Goal: Task Accomplishment & Management: Manage account settings

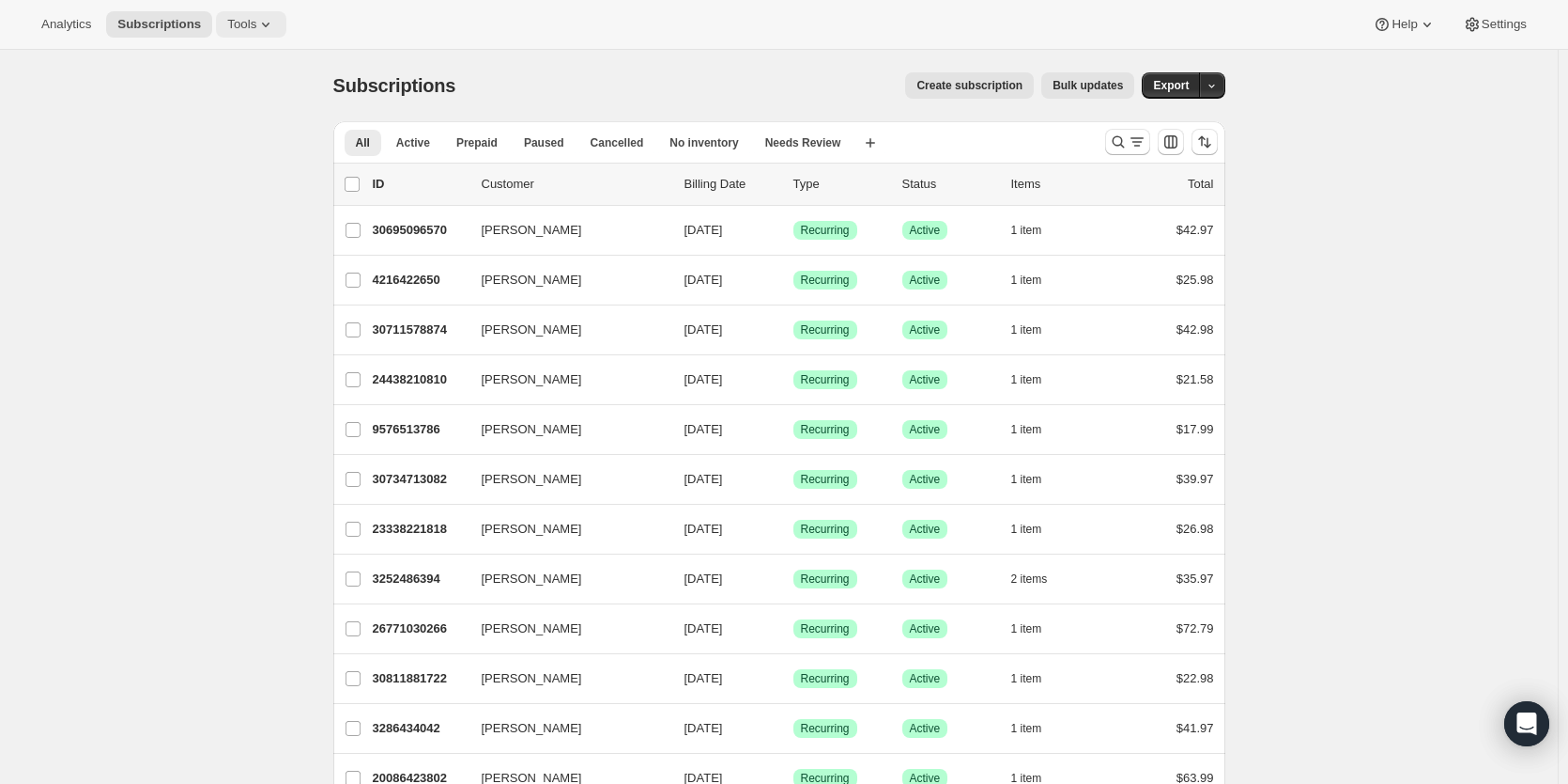
click at [246, 29] on span "Tools" at bounding box center [242, 24] width 30 height 15
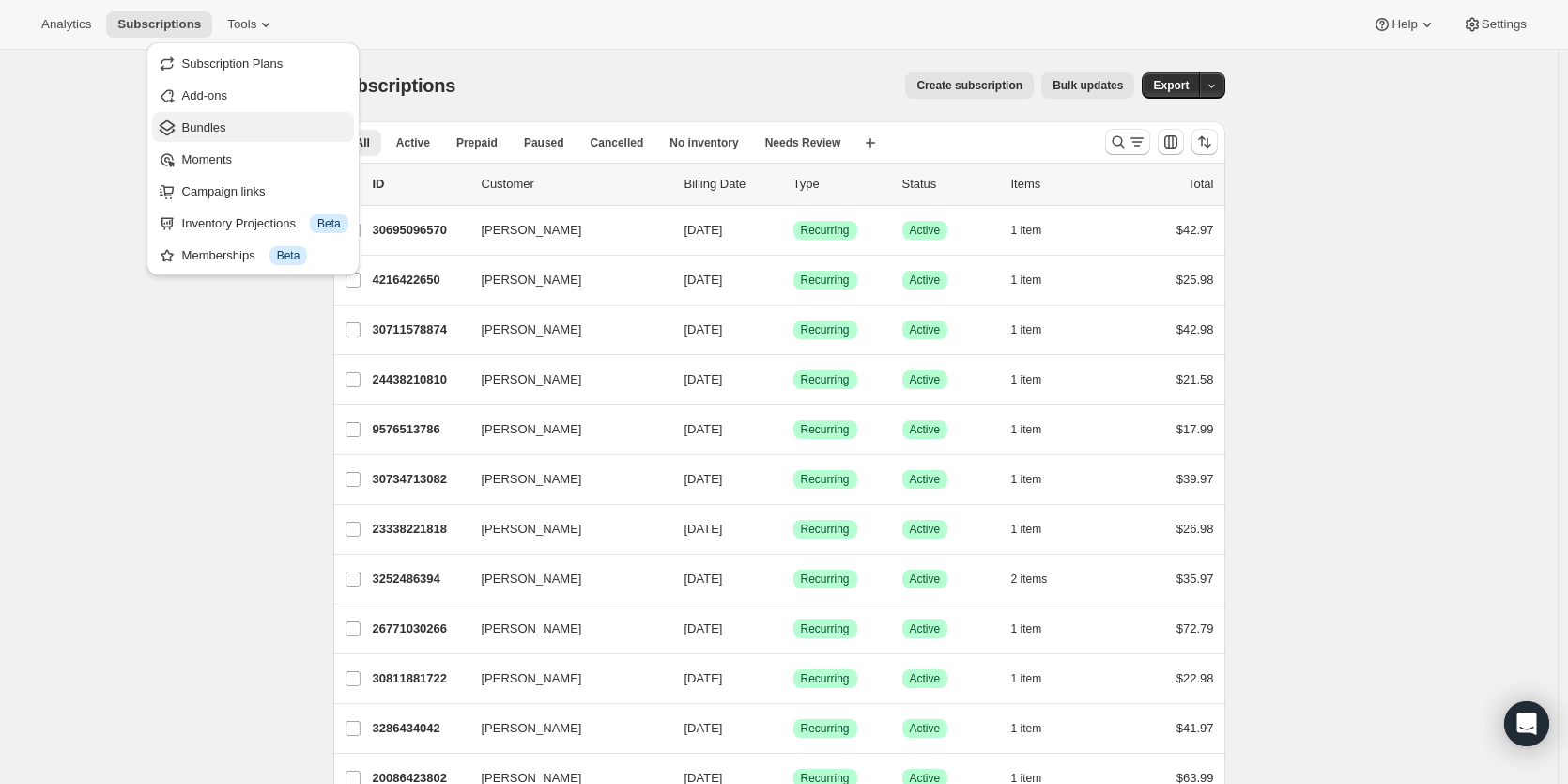
click at [211, 120] on span "Bundles" at bounding box center [204, 127] width 44 height 14
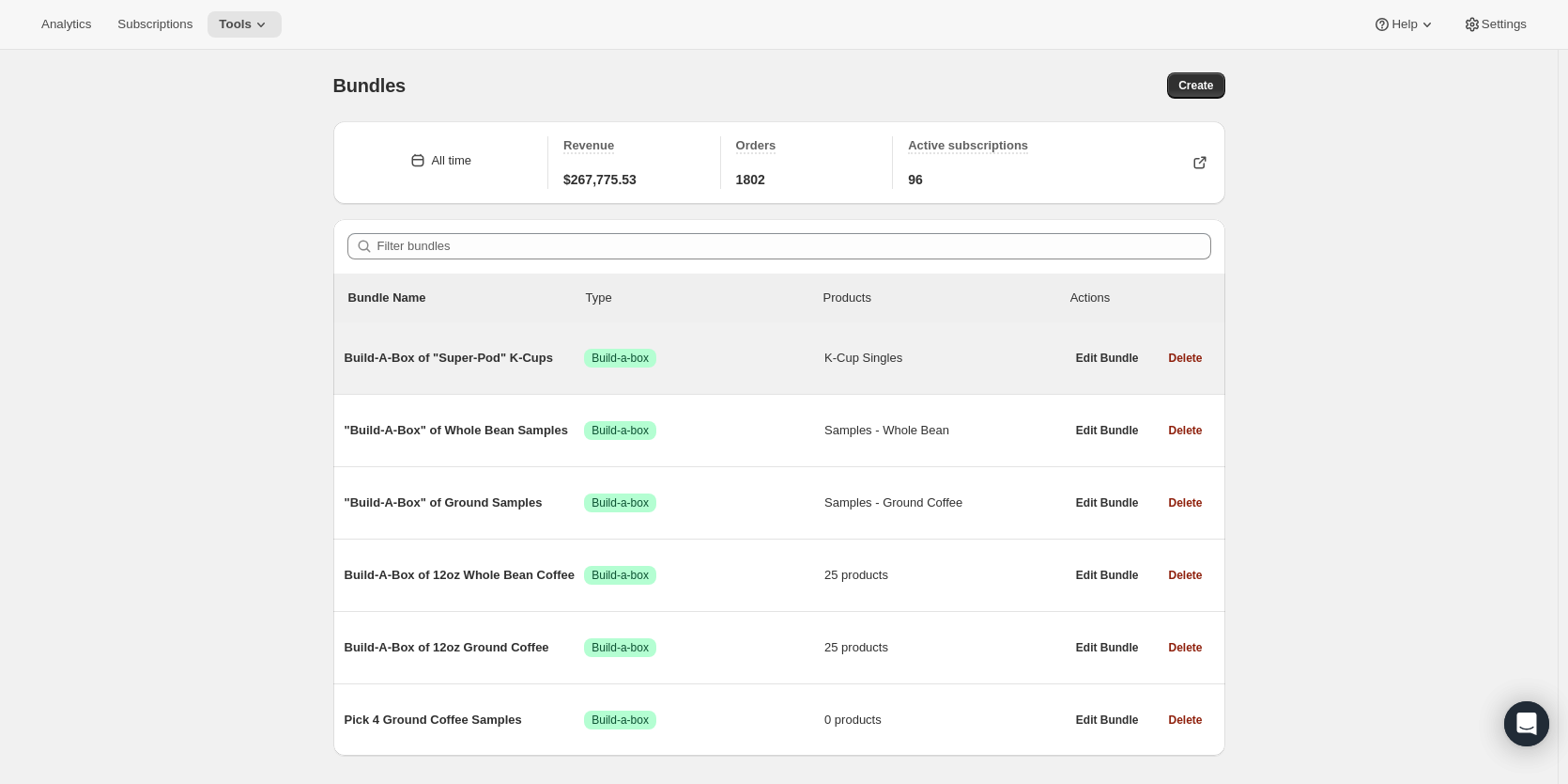
click at [478, 348] on div "Build-A-Box of "Super-Pod" K-Cups Success Build-a-box K-Cup Singles" at bounding box center [705, 357] width 720 height 48
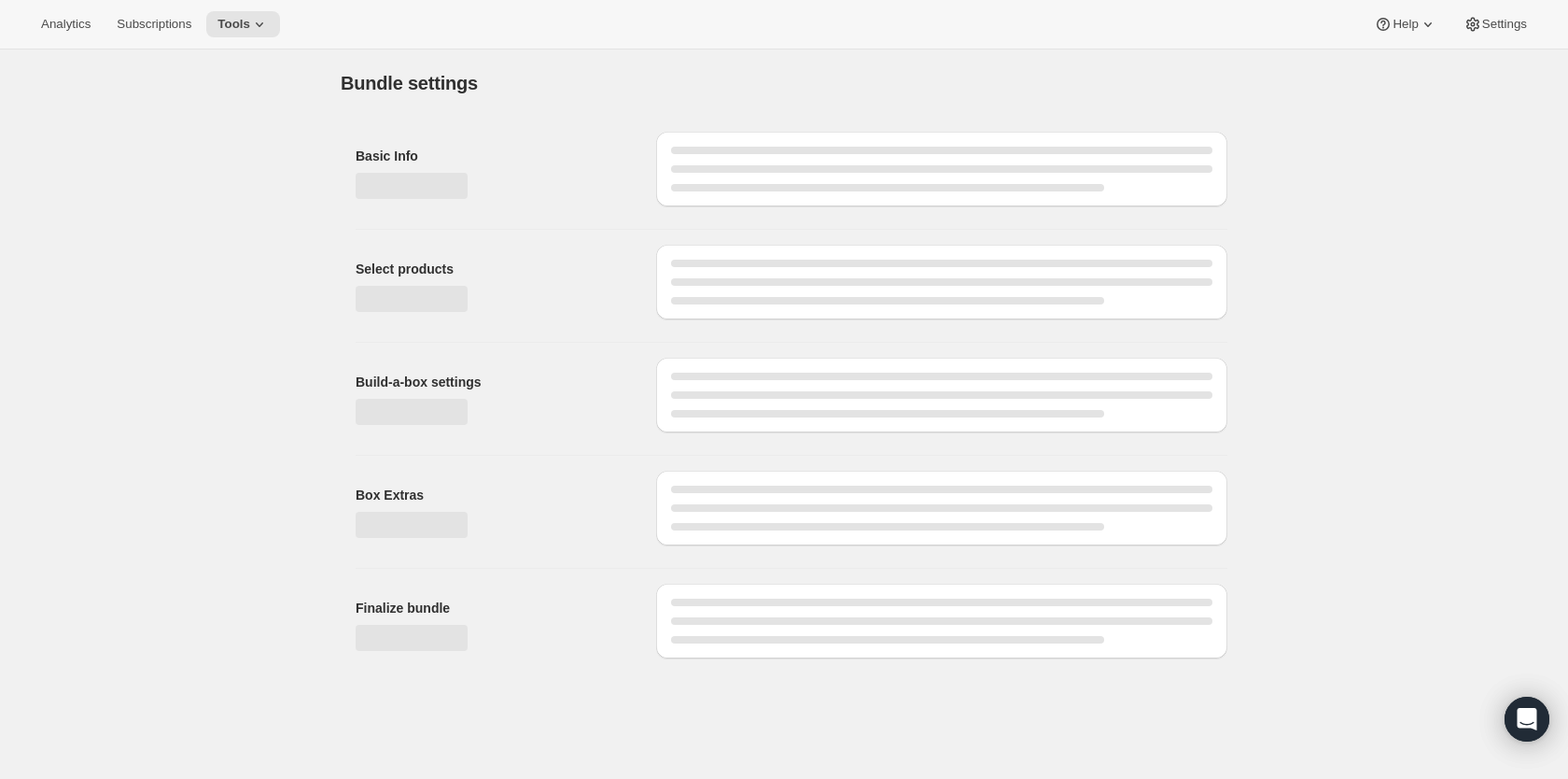
type input "Build-A-Box of "Super-Pod" K-Cups"
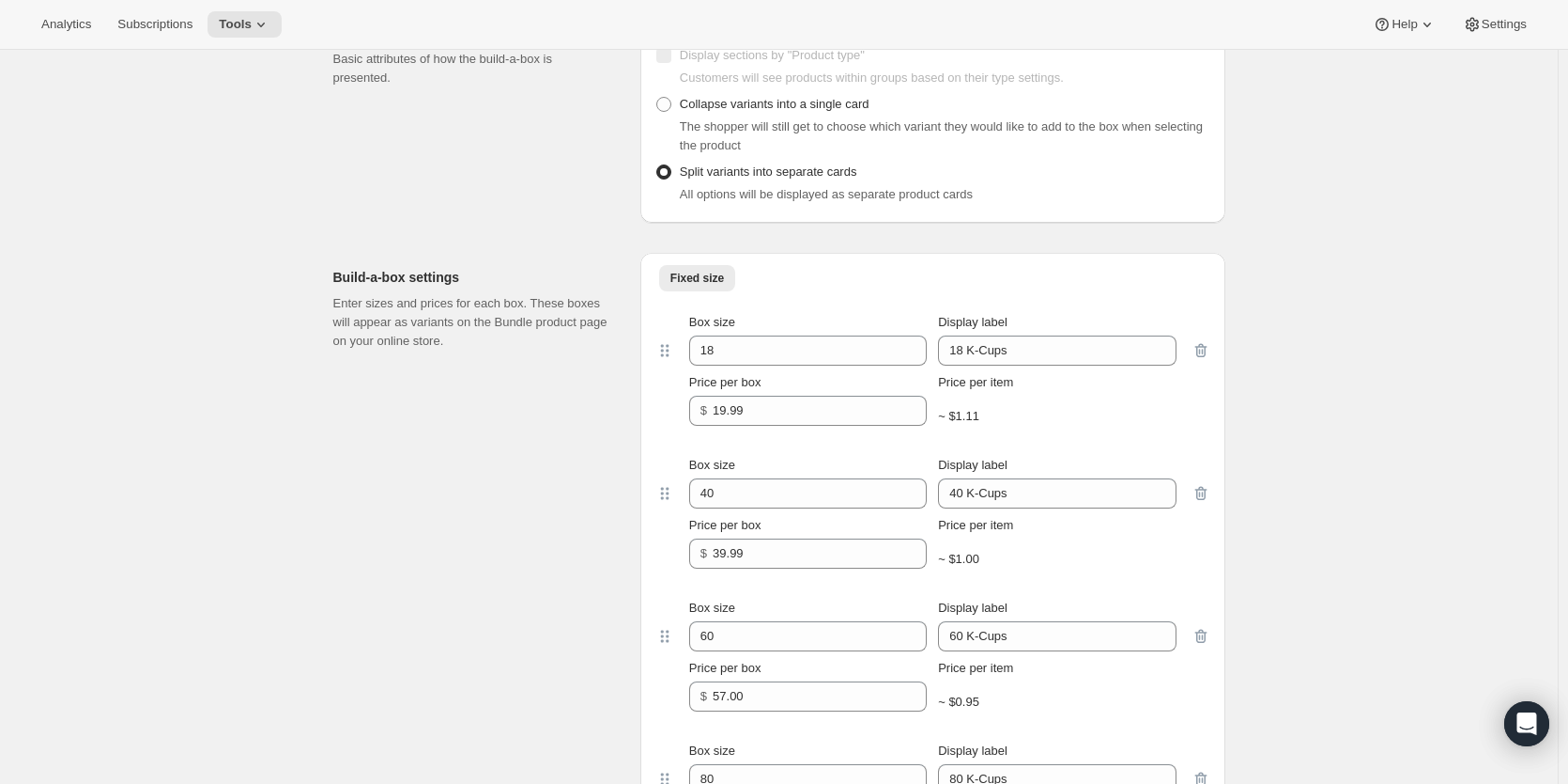
scroll to position [940, 0]
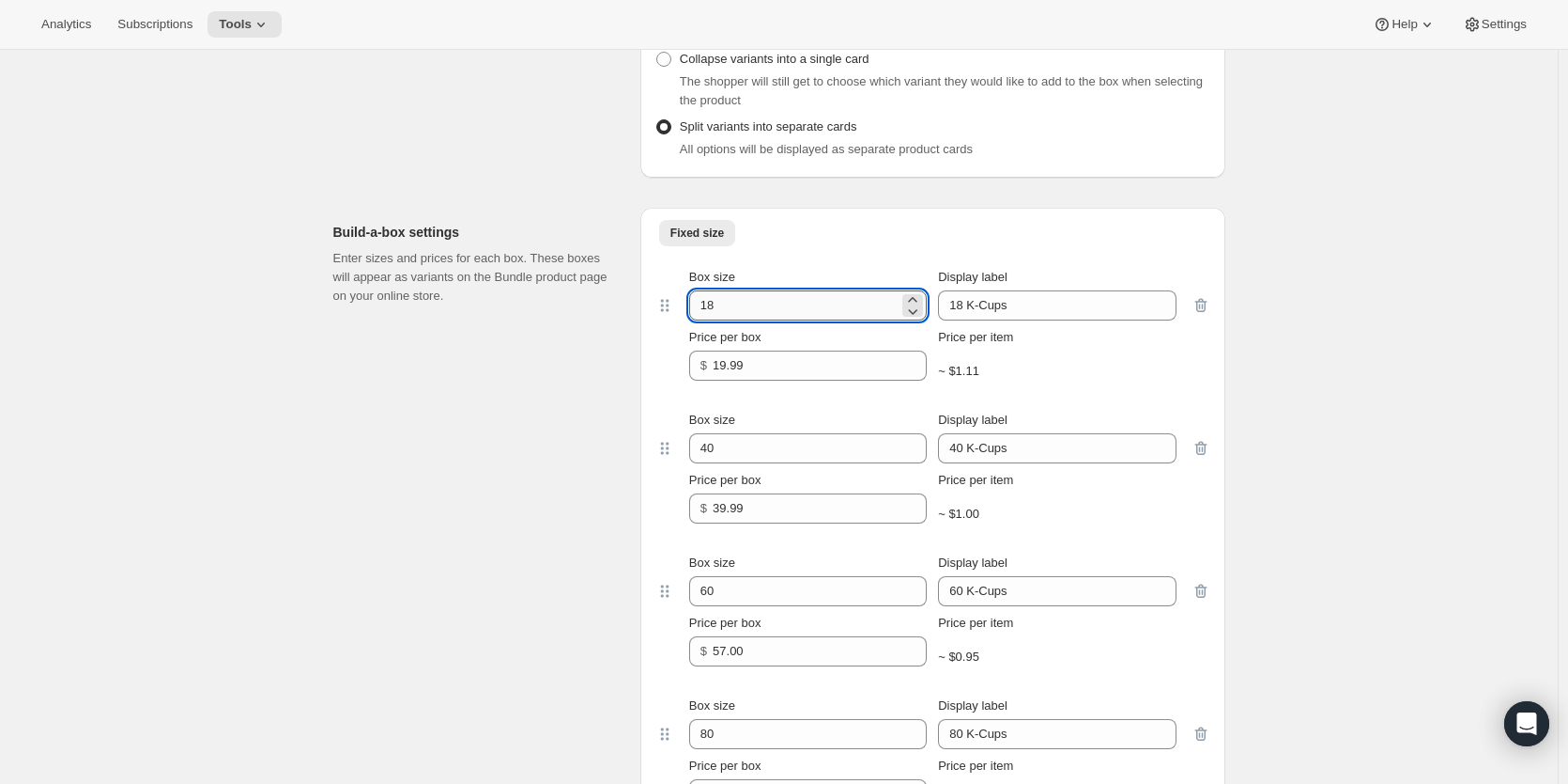
drag, startPoint x: 712, startPoint y: 305, endPoint x: 723, endPoint y: 306, distance: 11.0
click at [723, 306] on input "18" at bounding box center [794, 305] width 209 height 30
type input "15"
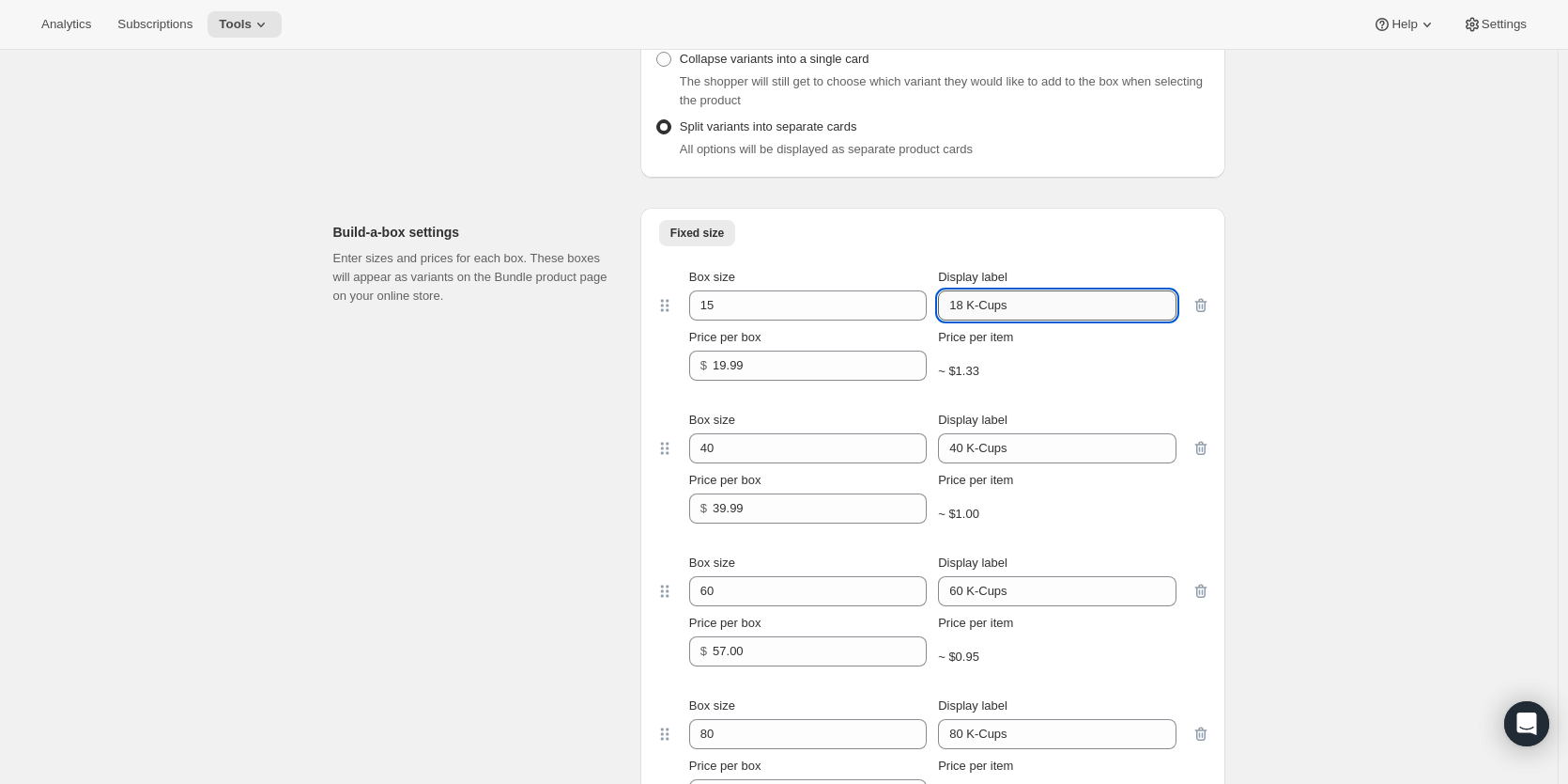
click at [966, 309] on input "18 K-Cups" at bounding box center [1057, 305] width 238 height 30
type input "15 K-Cups"
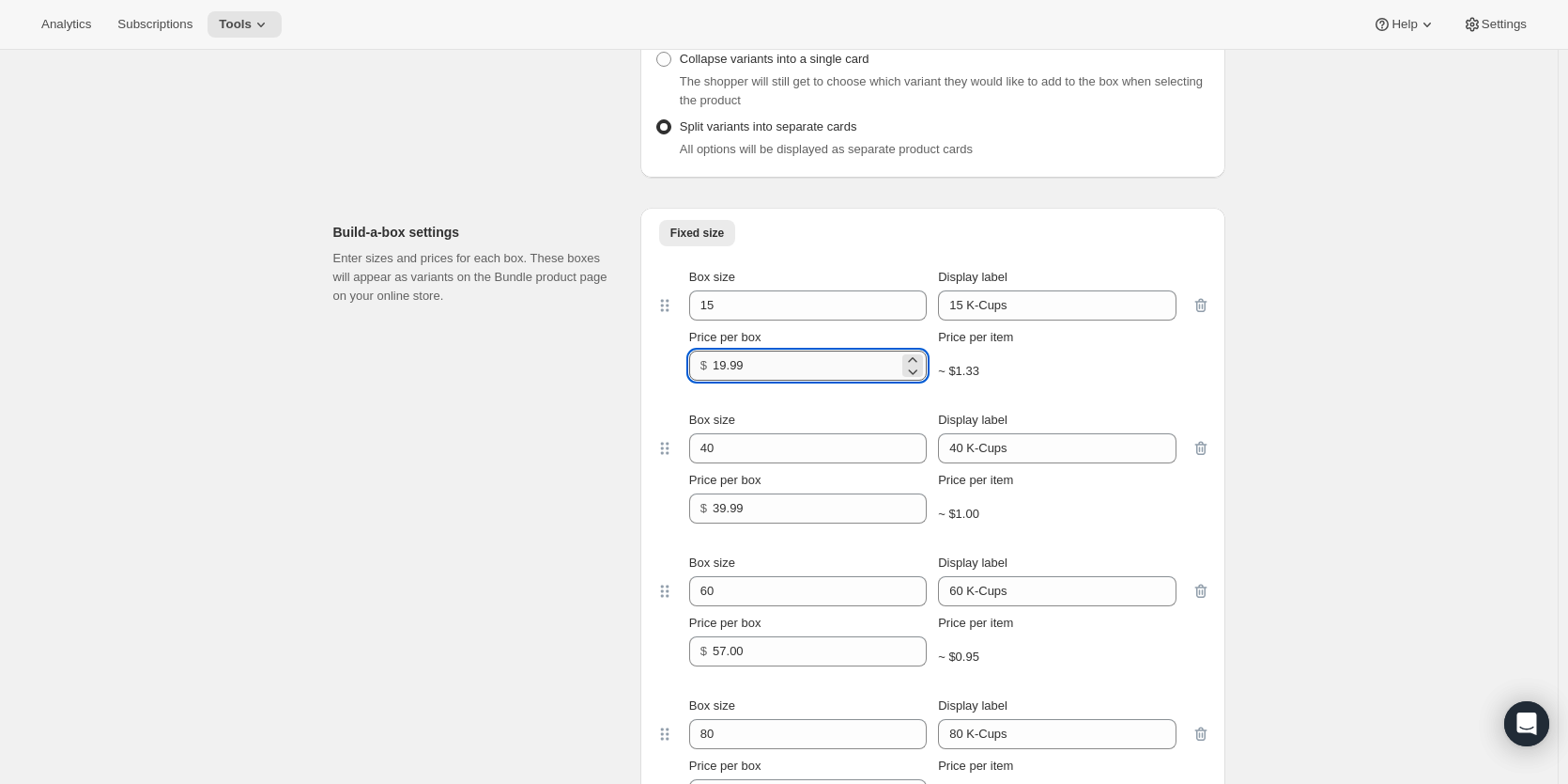
click at [729, 362] on input "19.99" at bounding box center [805, 365] width 186 height 30
type input "18.99"
click at [1303, 348] on div "Edit Bundle. This page is ready Edit Bundle Warning Legacy mode Analytics Open …" at bounding box center [779, 553] width 1558 height 2886
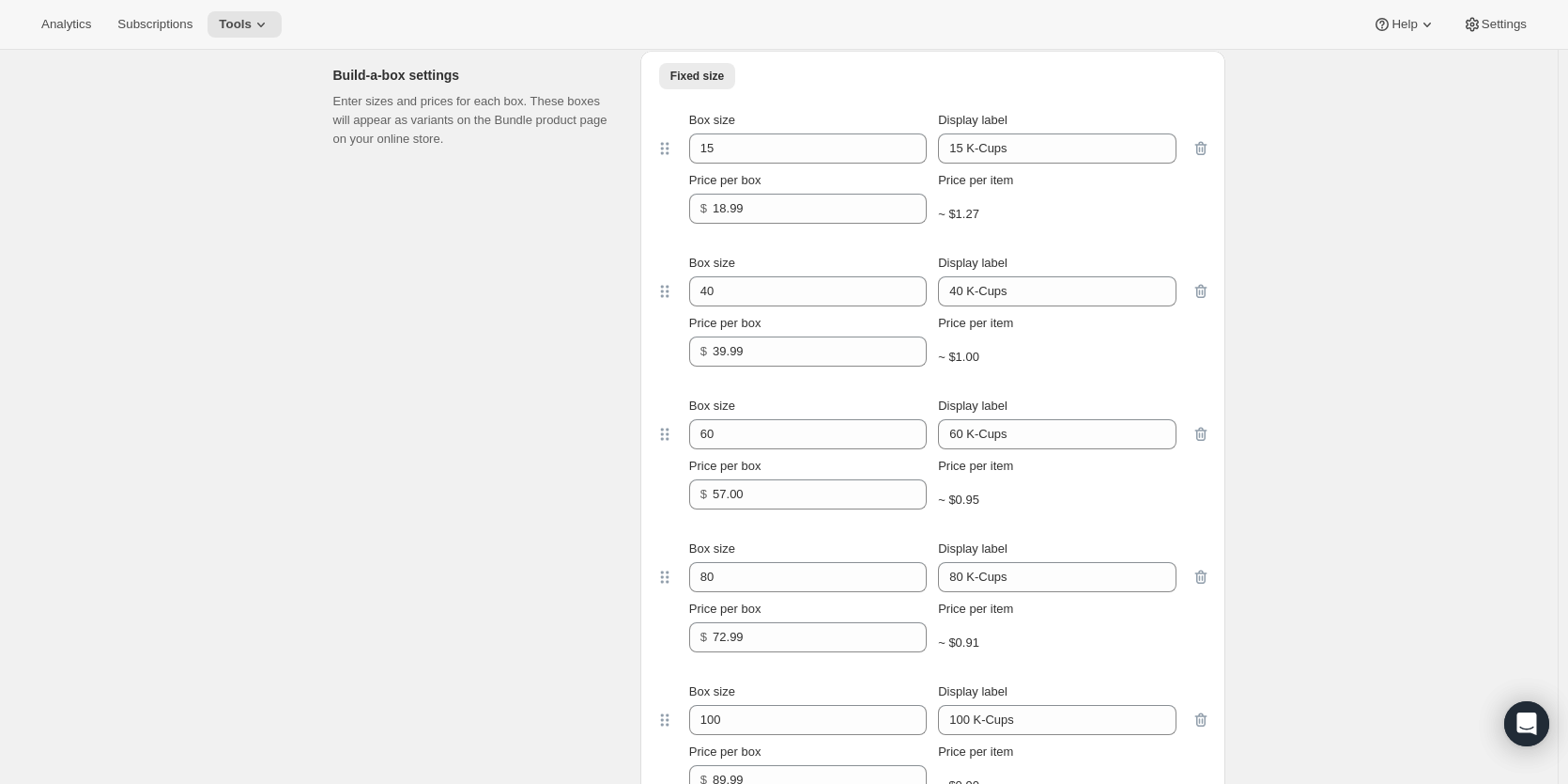
scroll to position [0, 0]
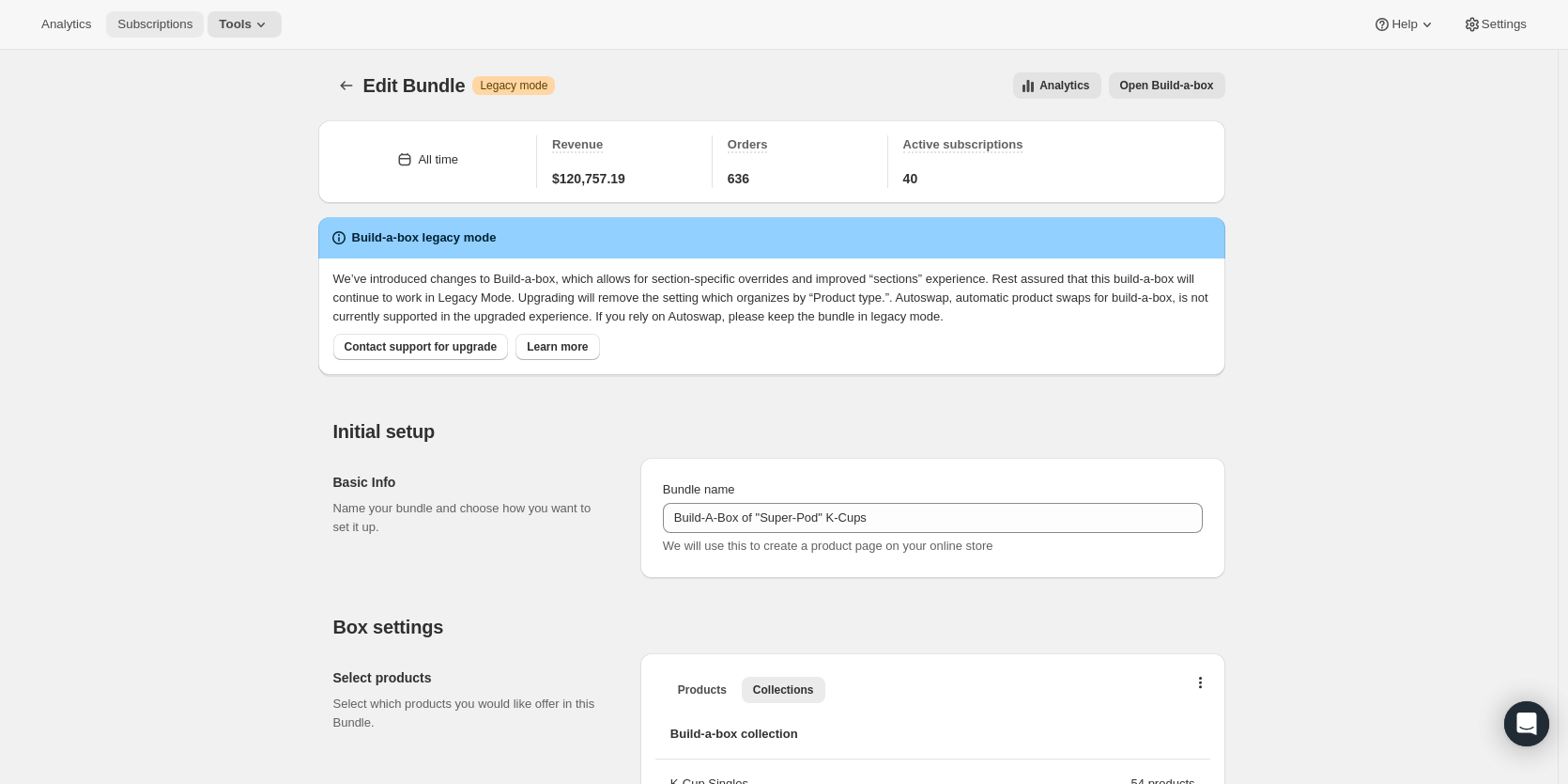
click at [165, 26] on span "Subscriptions" at bounding box center [155, 24] width 75 height 15
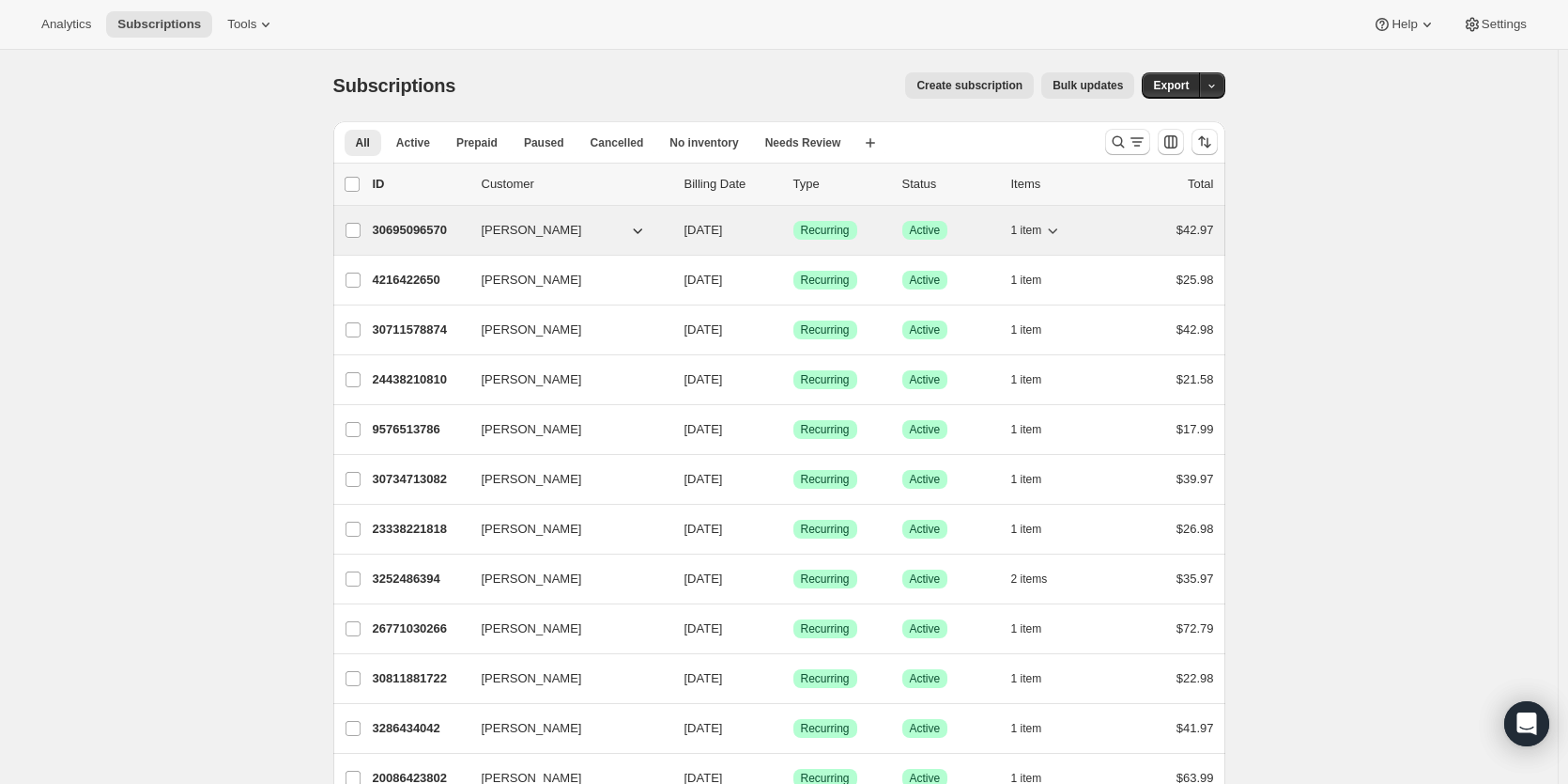
click at [437, 230] on p "30695096570" at bounding box center [419, 230] width 94 height 19
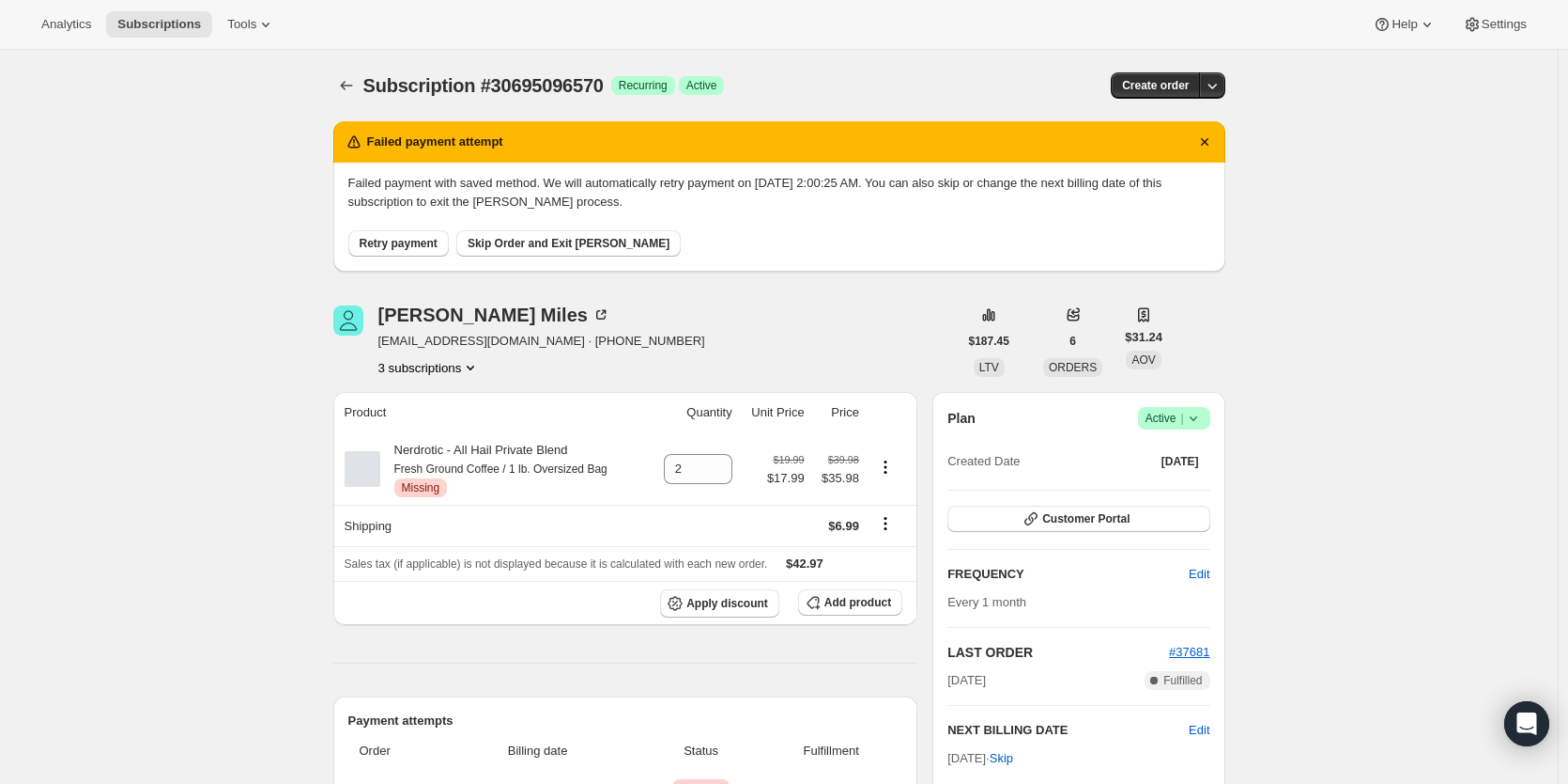
click at [400, 264] on div "Failed payment with saved method. We will automatically retry payment on [DATE]…" at bounding box center [780, 217] width 892 height 109
click at [403, 252] on button "Retry payment" at bounding box center [399, 243] width 101 height 27
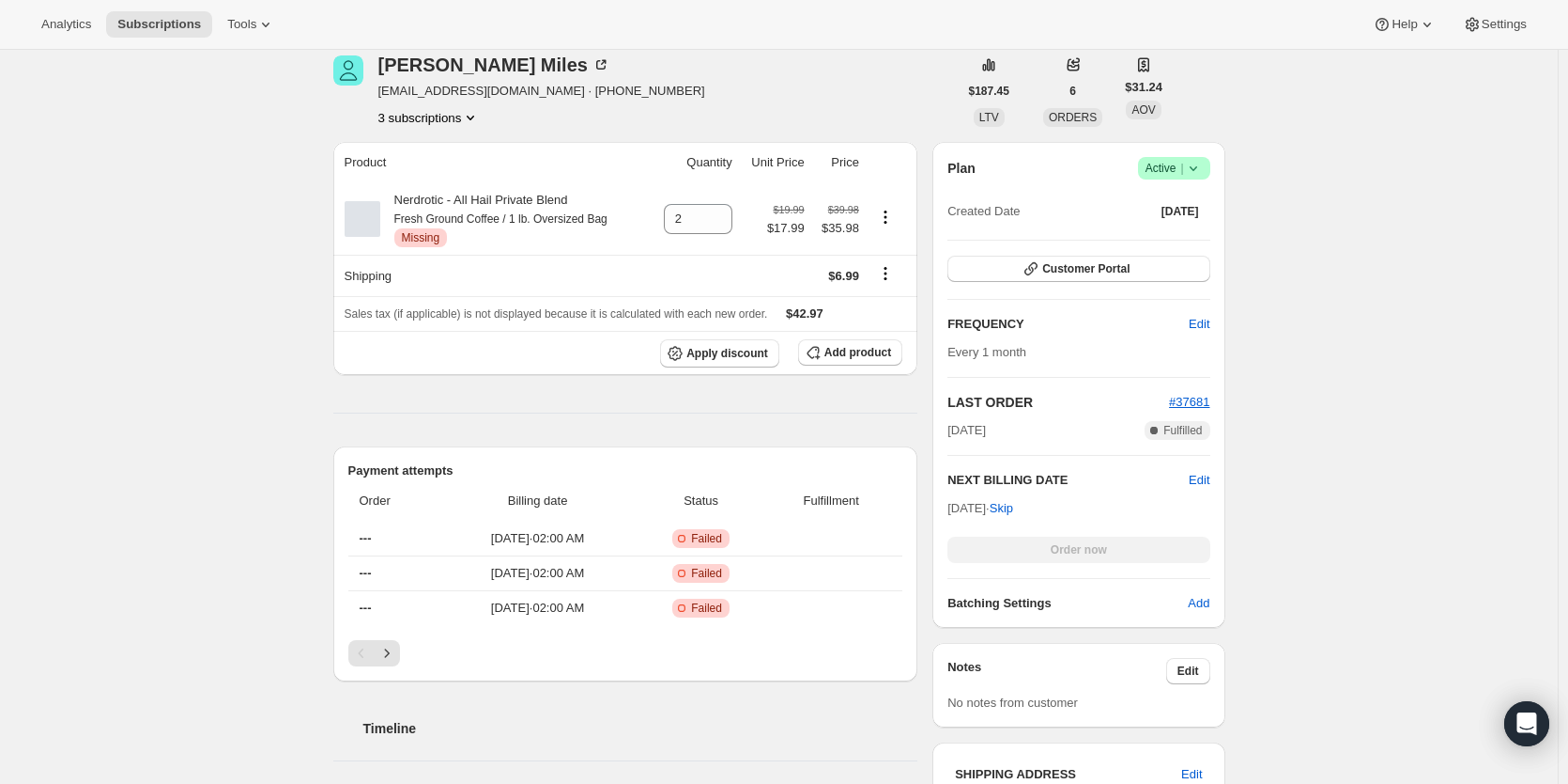
scroll to position [470, 0]
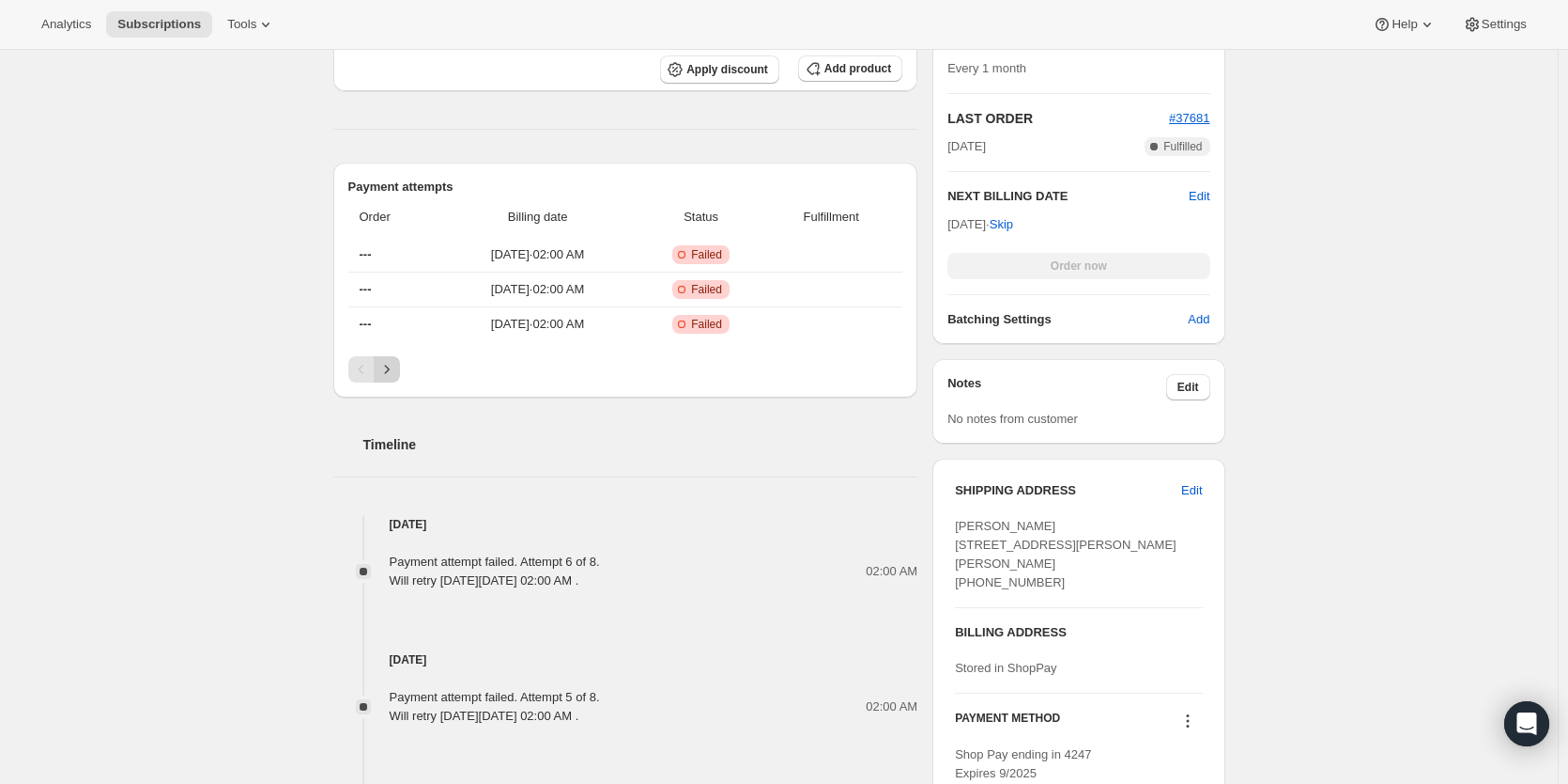
click at [403, 362] on div "Pagination" at bounding box center [626, 369] width 555 height 27
click at [397, 365] on icon "Next" at bounding box center [387, 368] width 19 height 19
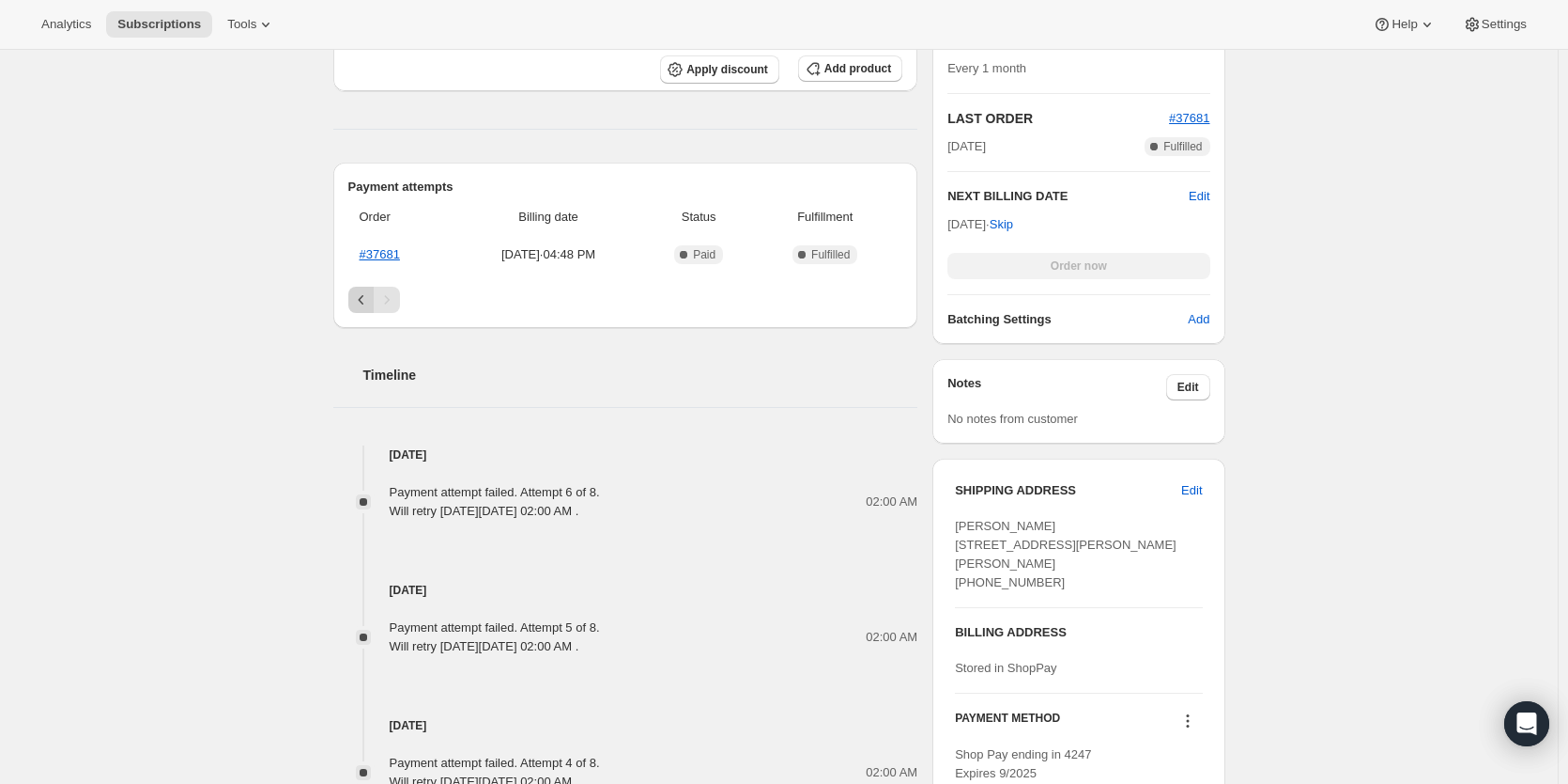
click at [371, 297] on icon "Previous" at bounding box center [361, 299] width 19 height 19
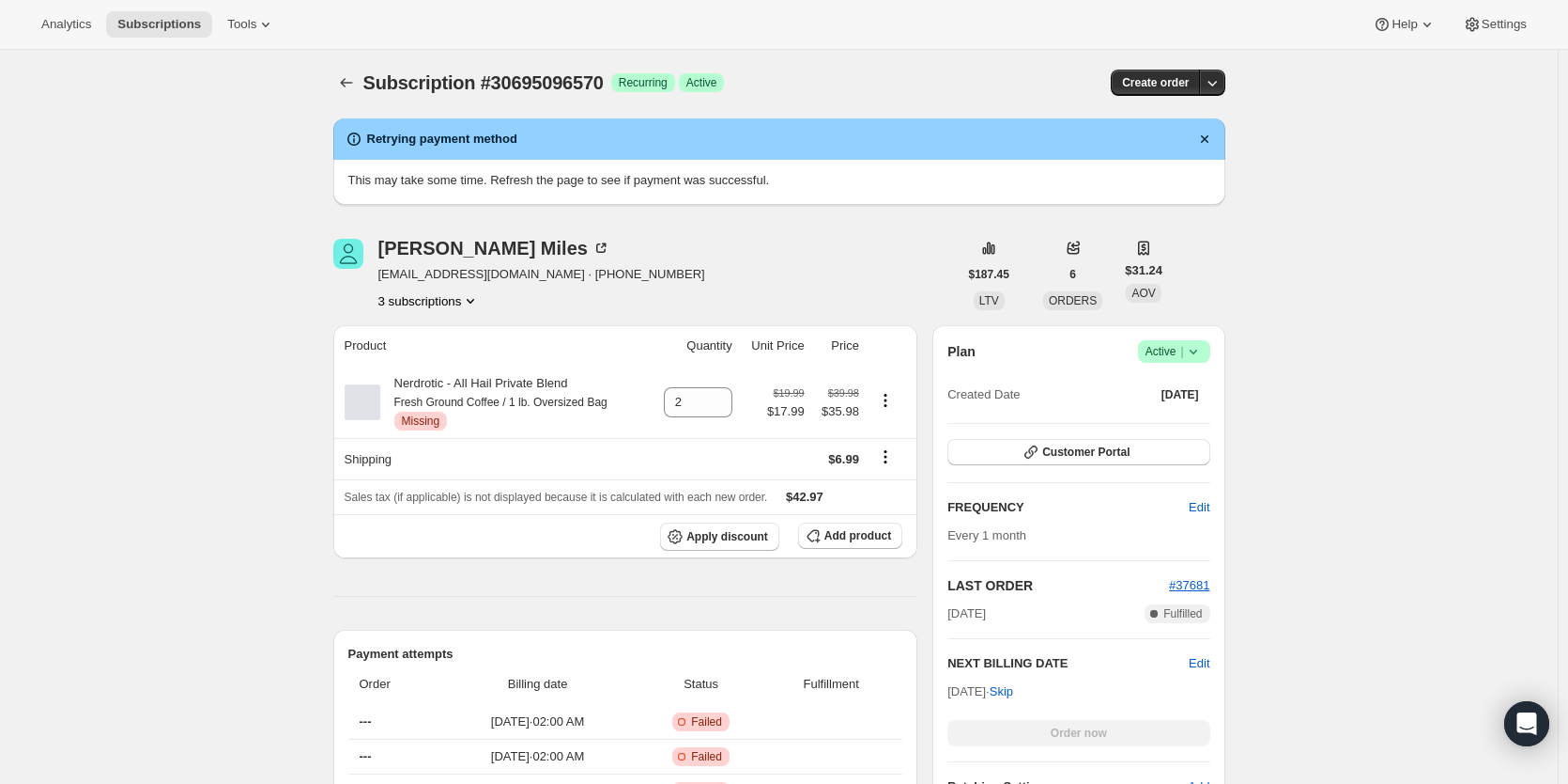
scroll to position [0, 0]
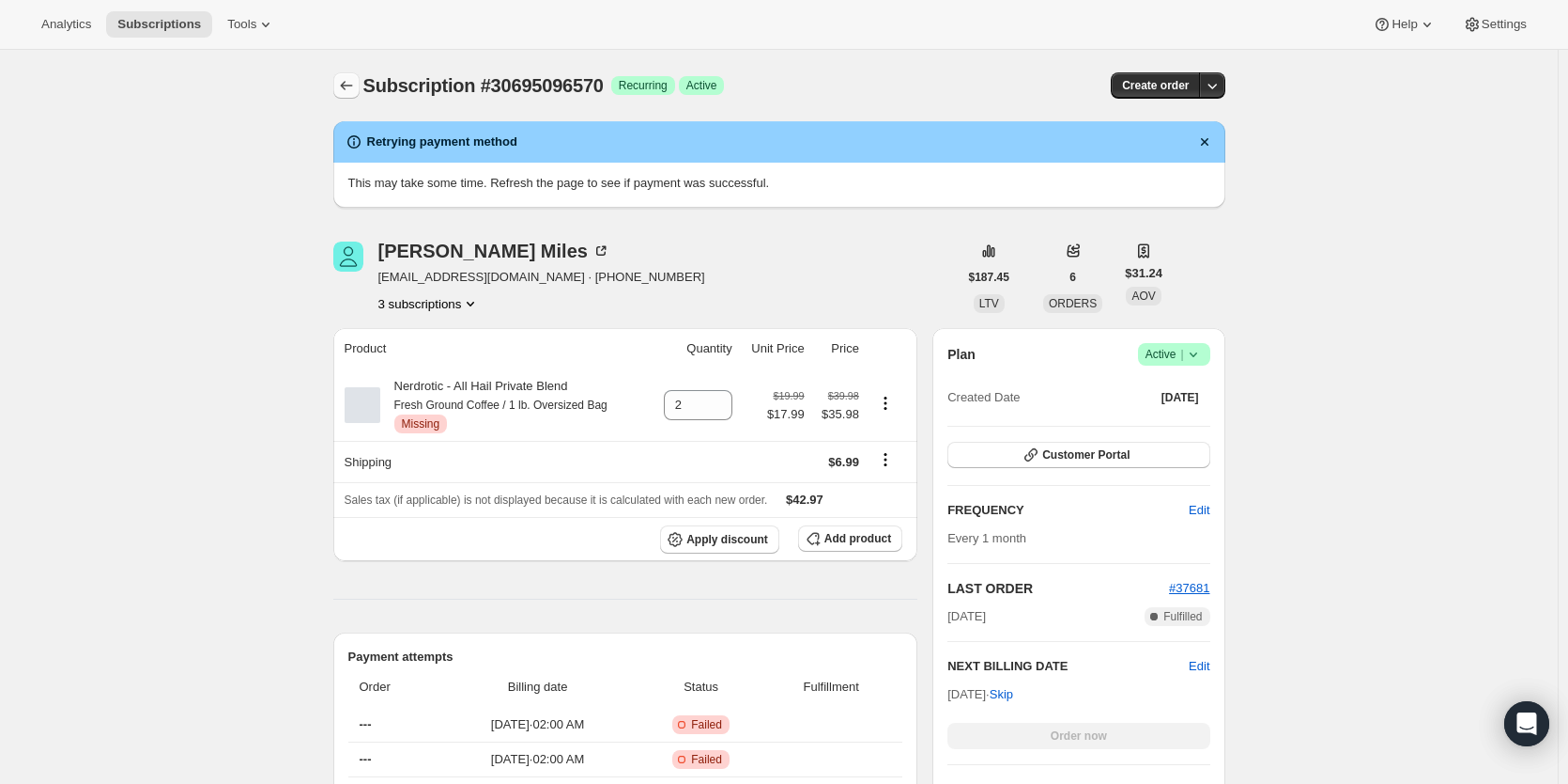
click at [342, 93] on icon "Subscriptions" at bounding box center [346, 85] width 19 height 19
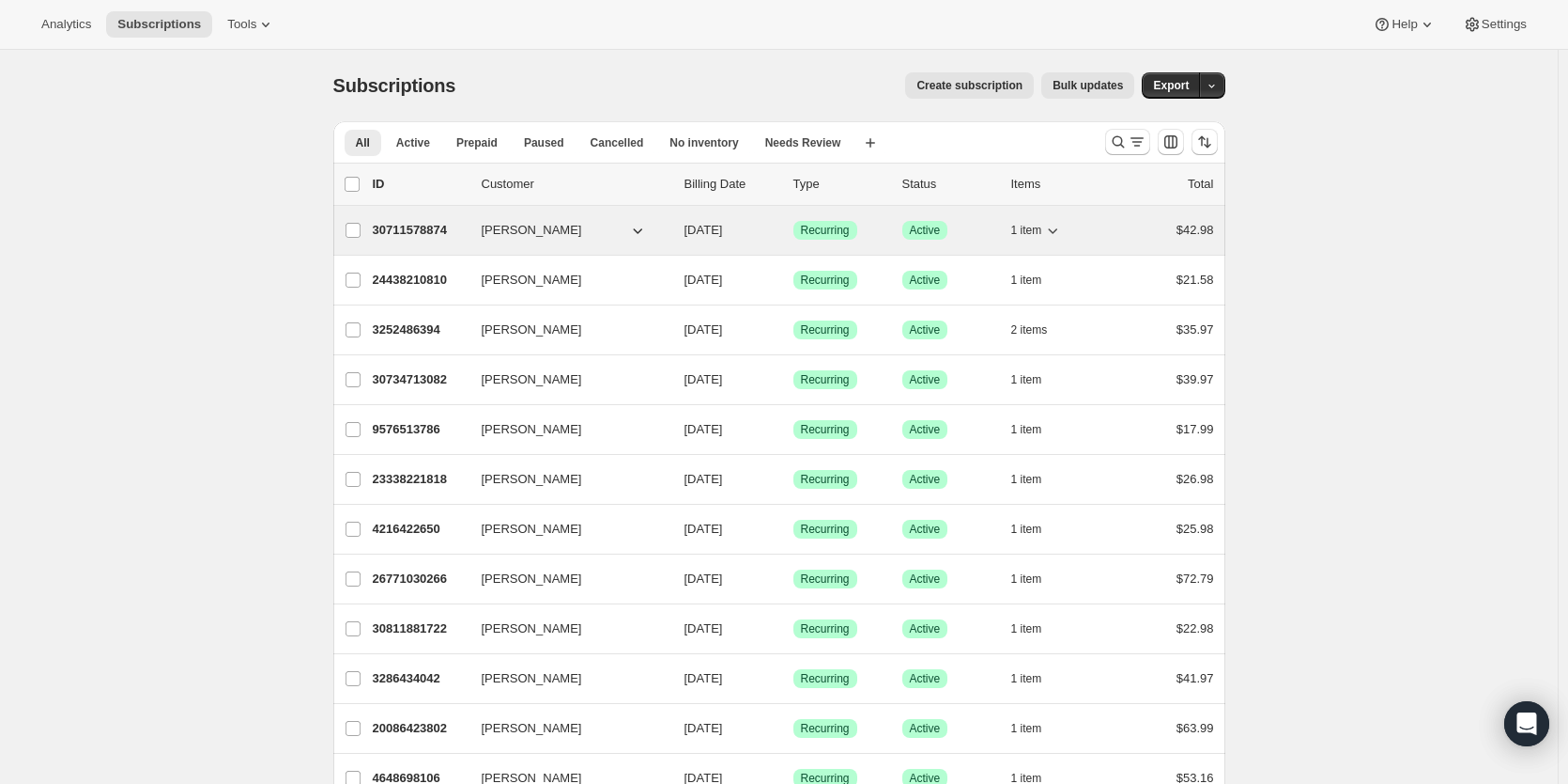
click at [432, 232] on p "30711578874" at bounding box center [419, 230] width 94 height 19
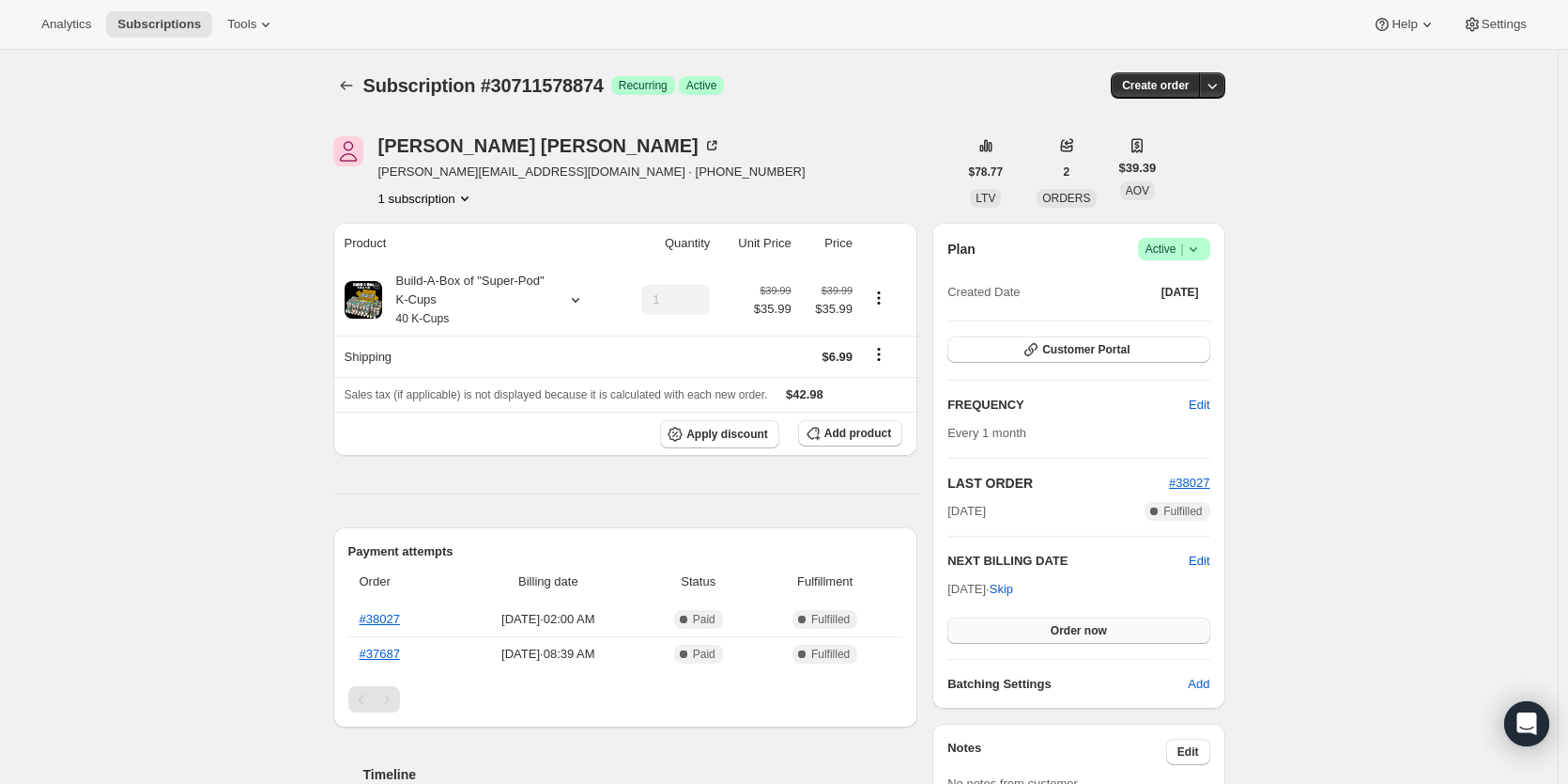
click at [1043, 636] on button "Order now" at bounding box center [1079, 630] width 262 height 27
click at [1047, 621] on button "Click to confirm" at bounding box center [1079, 630] width 262 height 27
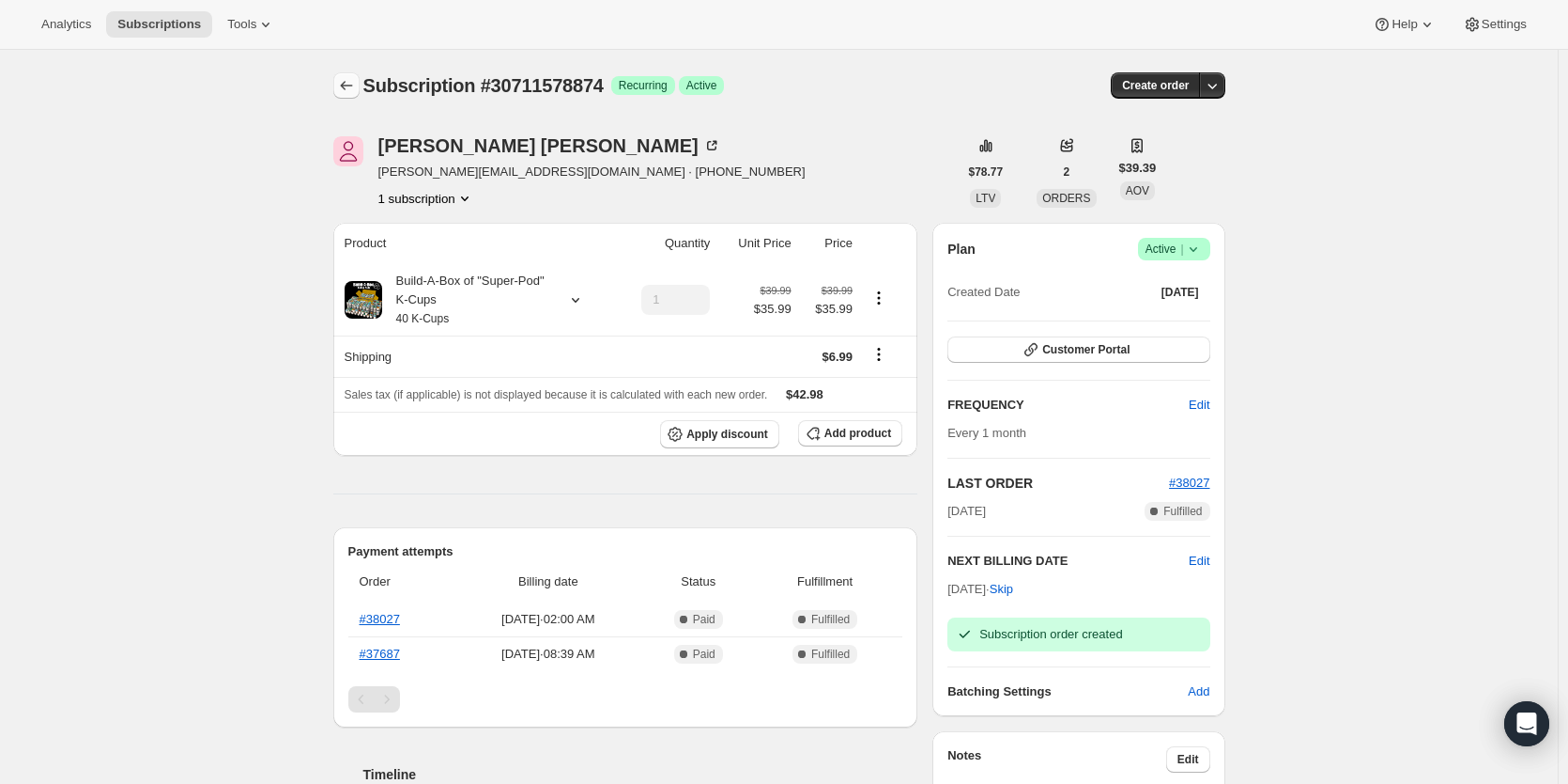
click at [347, 81] on icon "Subscriptions" at bounding box center [346, 85] width 19 height 19
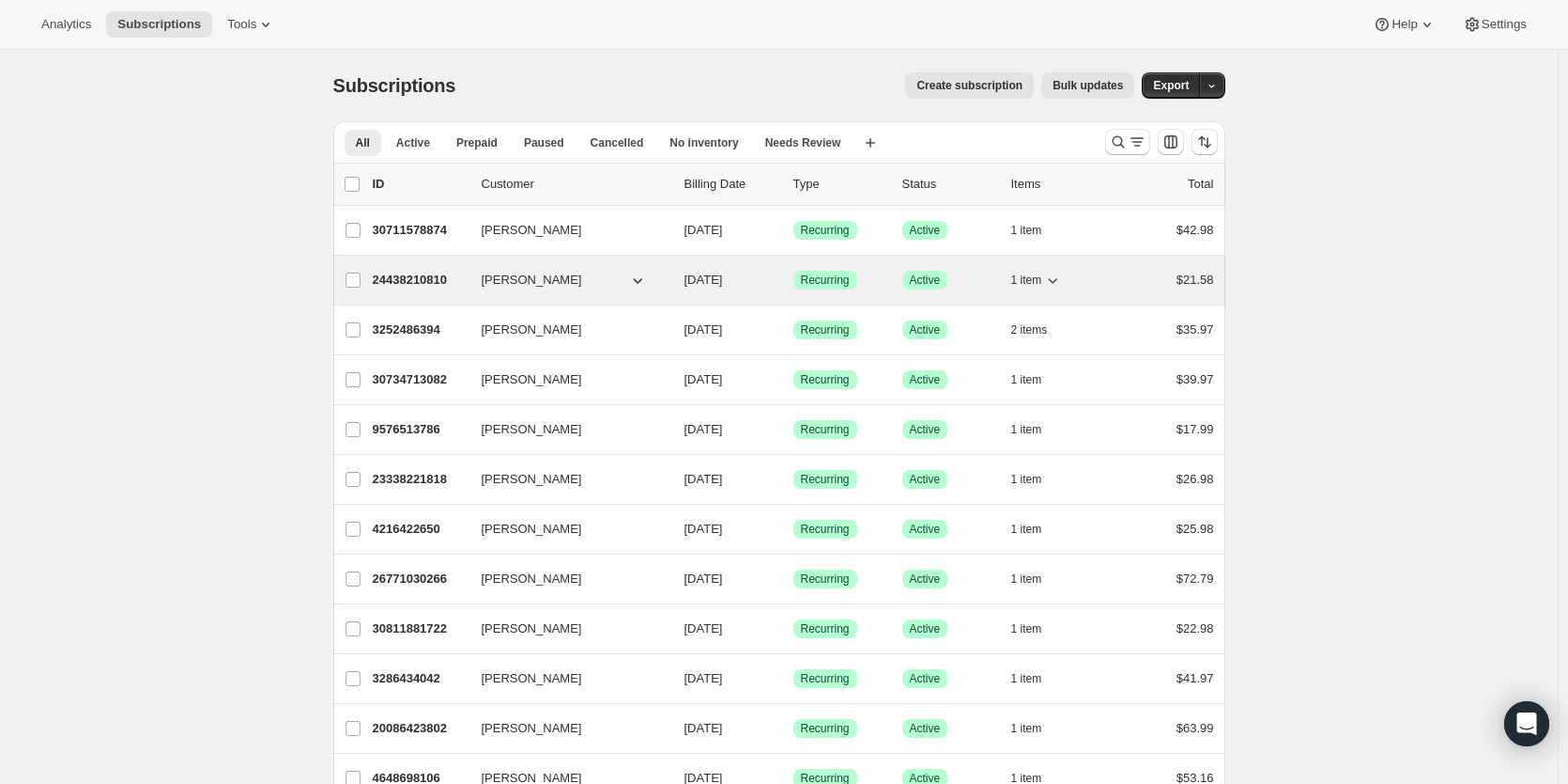
click at [384, 291] on div "24438210810 [PERSON_NAME] [DATE] Success Recurring Success Active 1 item $21.58" at bounding box center [793, 279] width 842 height 27
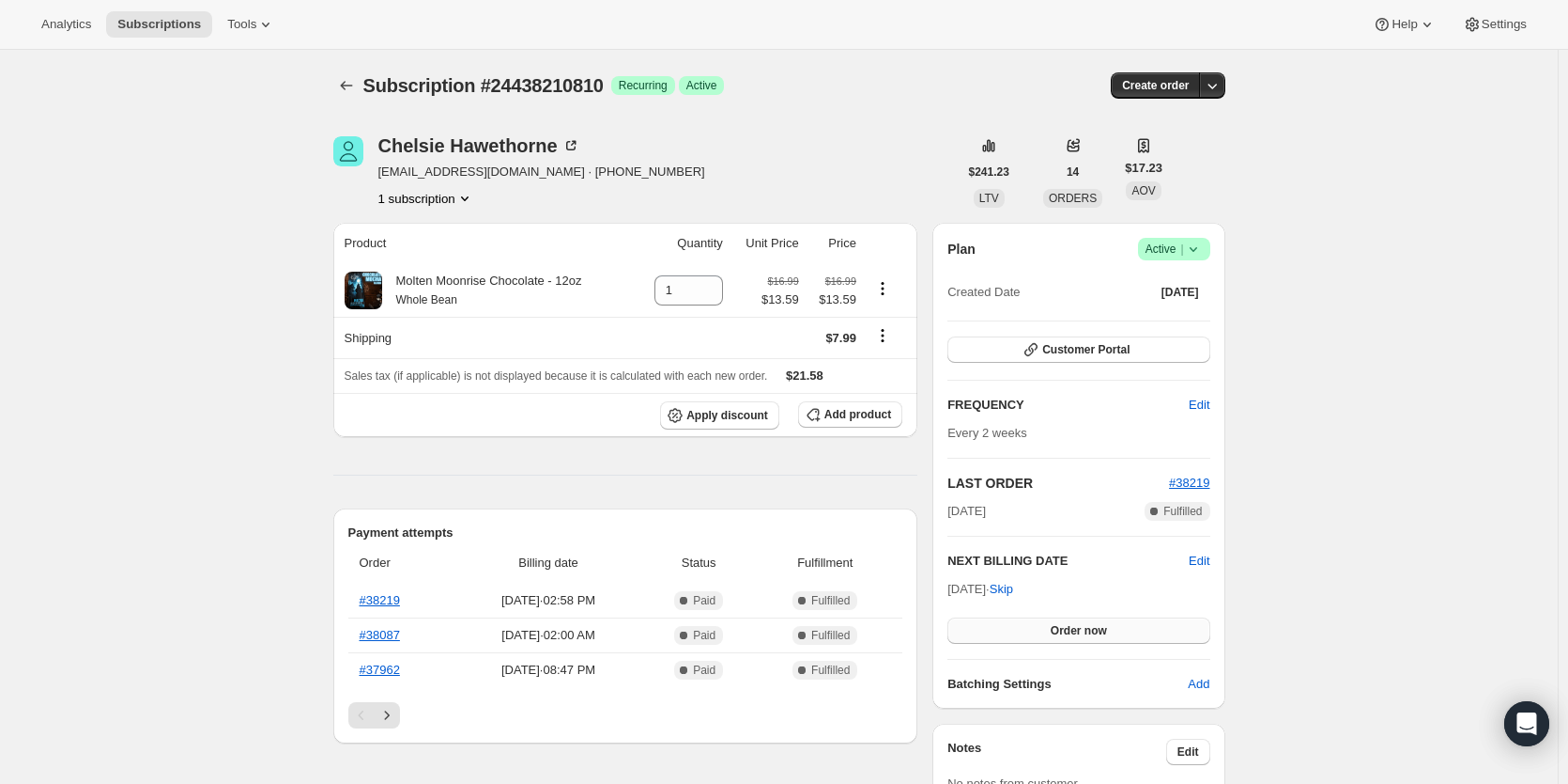
click at [1025, 631] on button "Order now" at bounding box center [1079, 630] width 262 height 27
click at [1025, 631] on button "Click to confirm" at bounding box center [1079, 630] width 262 height 27
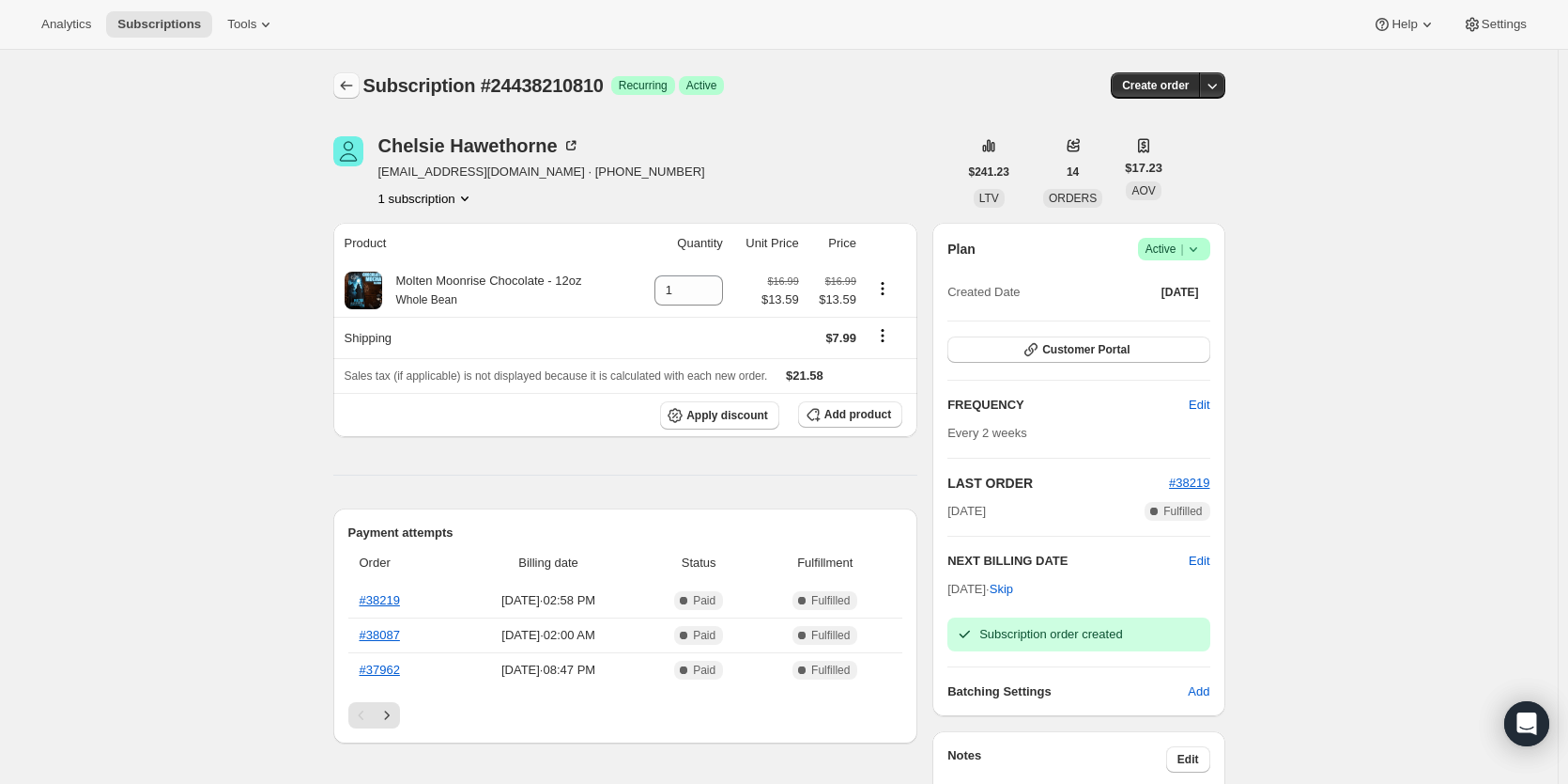
click at [353, 90] on icon "Subscriptions" at bounding box center [346, 85] width 19 height 19
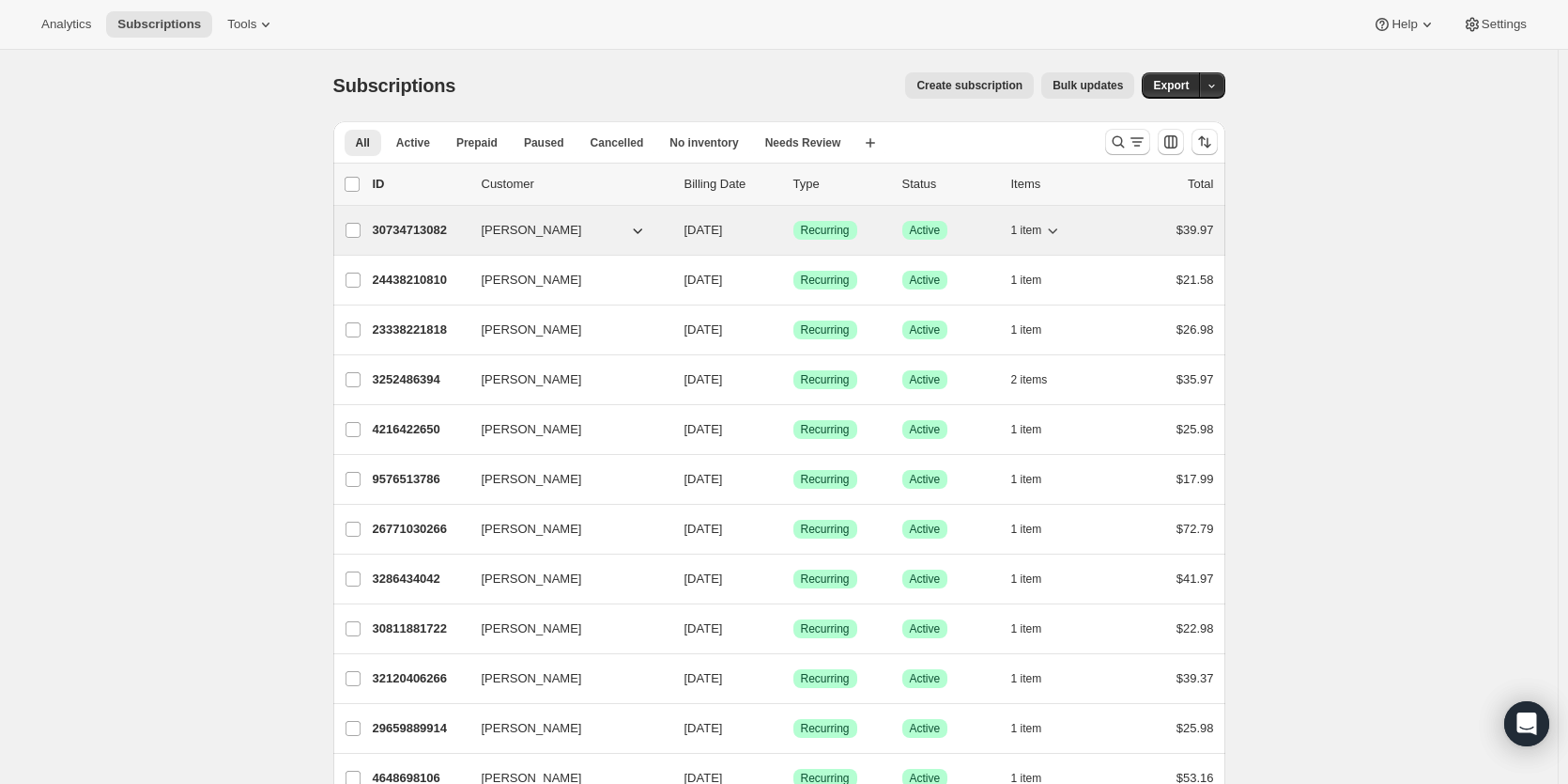
click at [408, 236] on p "30734713082" at bounding box center [419, 230] width 94 height 19
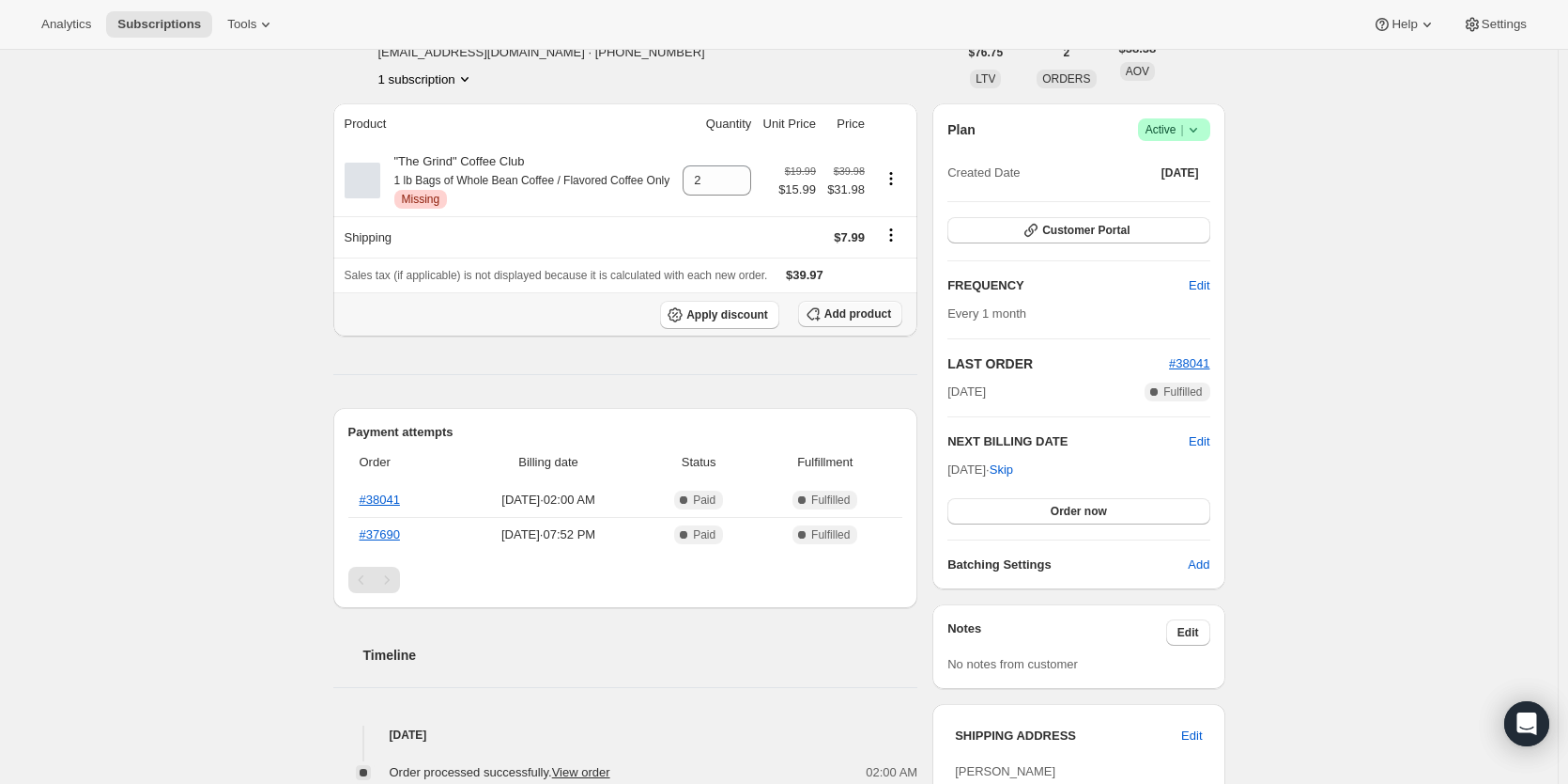
scroll to position [157, 0]
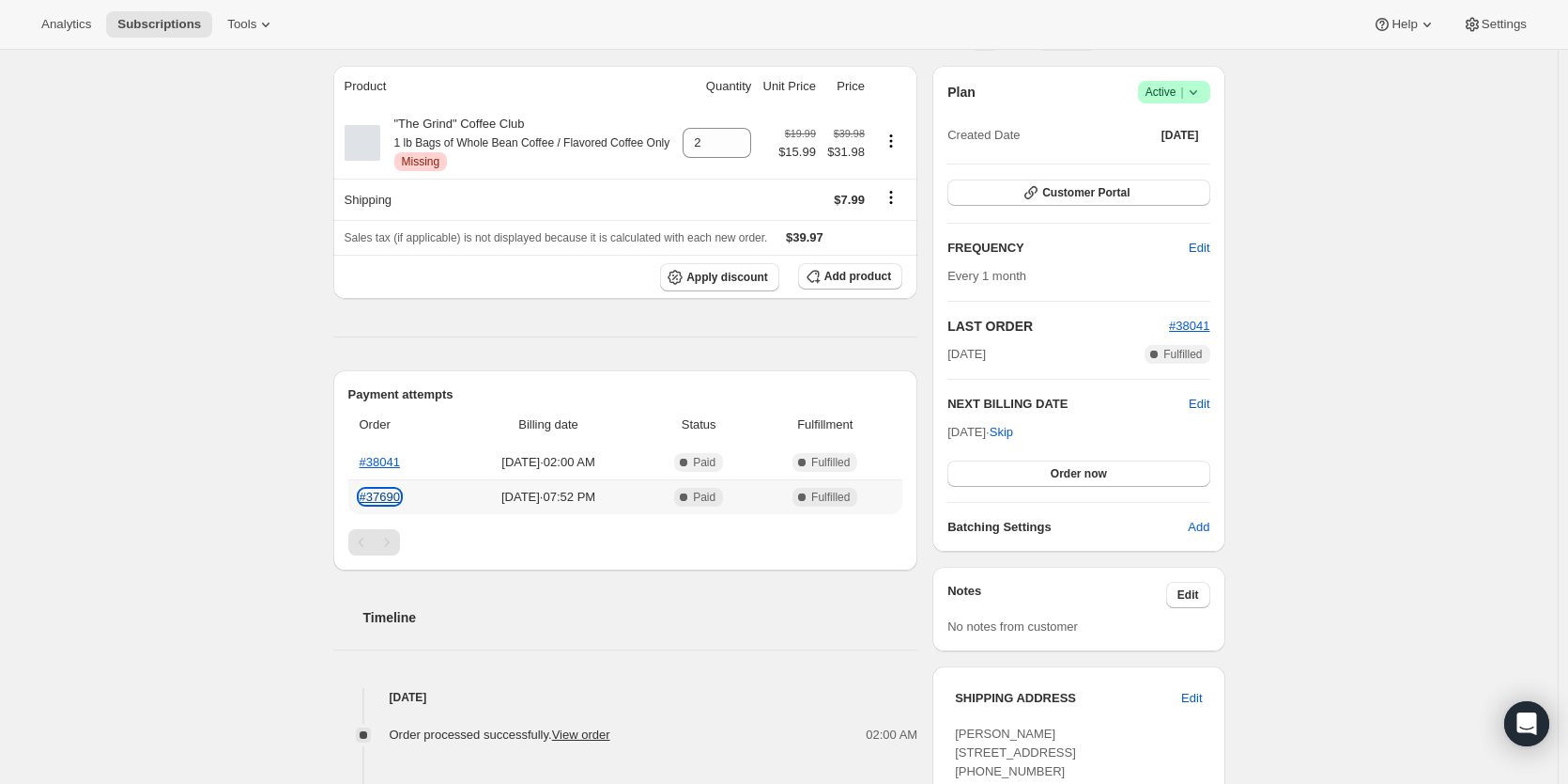
click at [385, 504] on link "#37690" at bounding box center [379, 497] width 40 height 14
click at [861, 283] on span "Add product" at bounding box center [859, 275] width 67 height 15
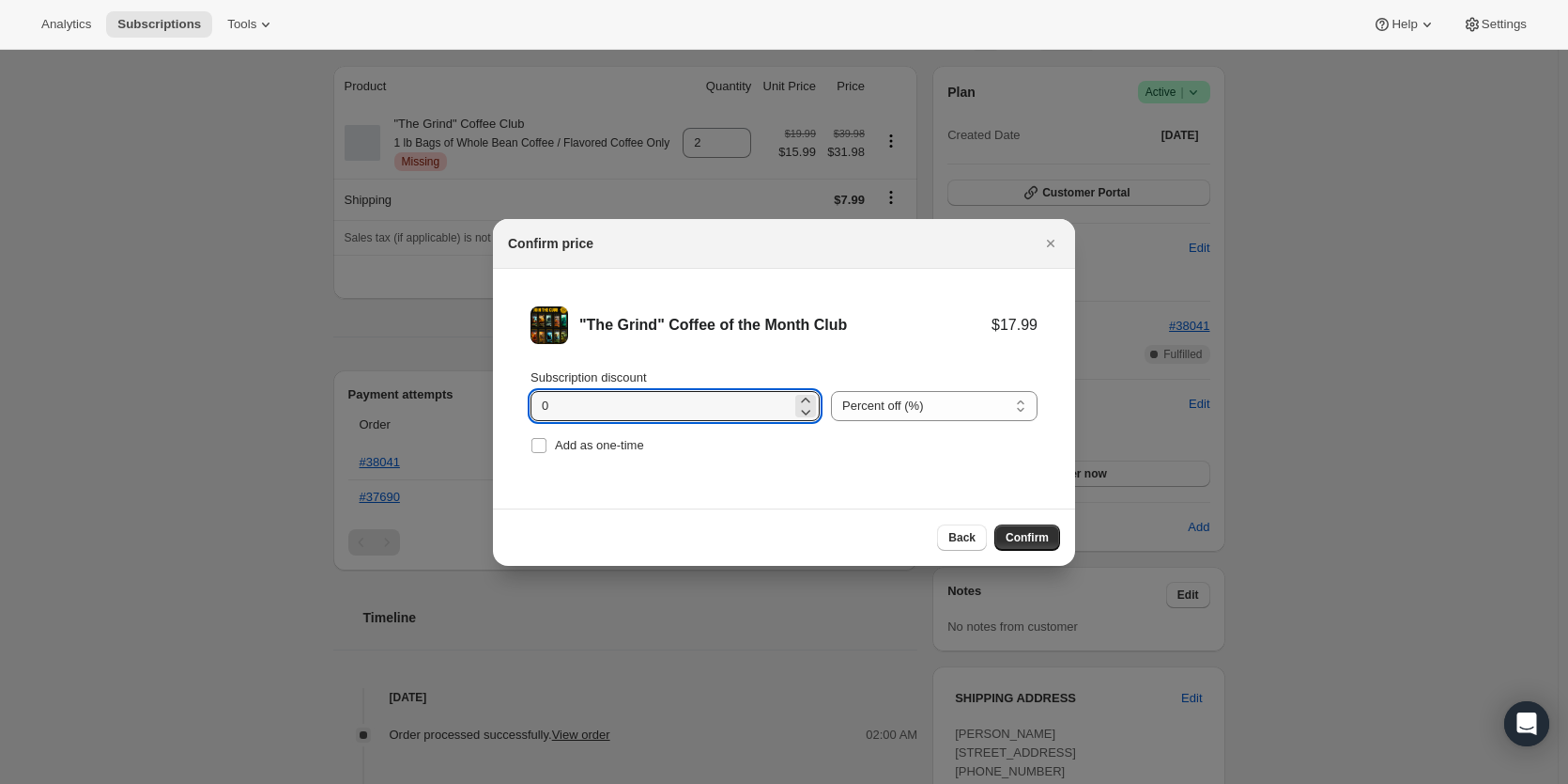
drag, startPoint x: 597, startPoint y: 401, endPoint x: 470, endPoint y: 392, distance: 127.3
drag, startPoint x: 573, startPoint y: 398, endPoint x: 508, endPoint y: 401, distance: 65.1
click at [508, 401] on li ""The Grind" Coffee of the Month Club $17.99 $14.39 Subscription discount 20 Per…" at bounding box center [784, 382] width 582 height 227
type input "15"
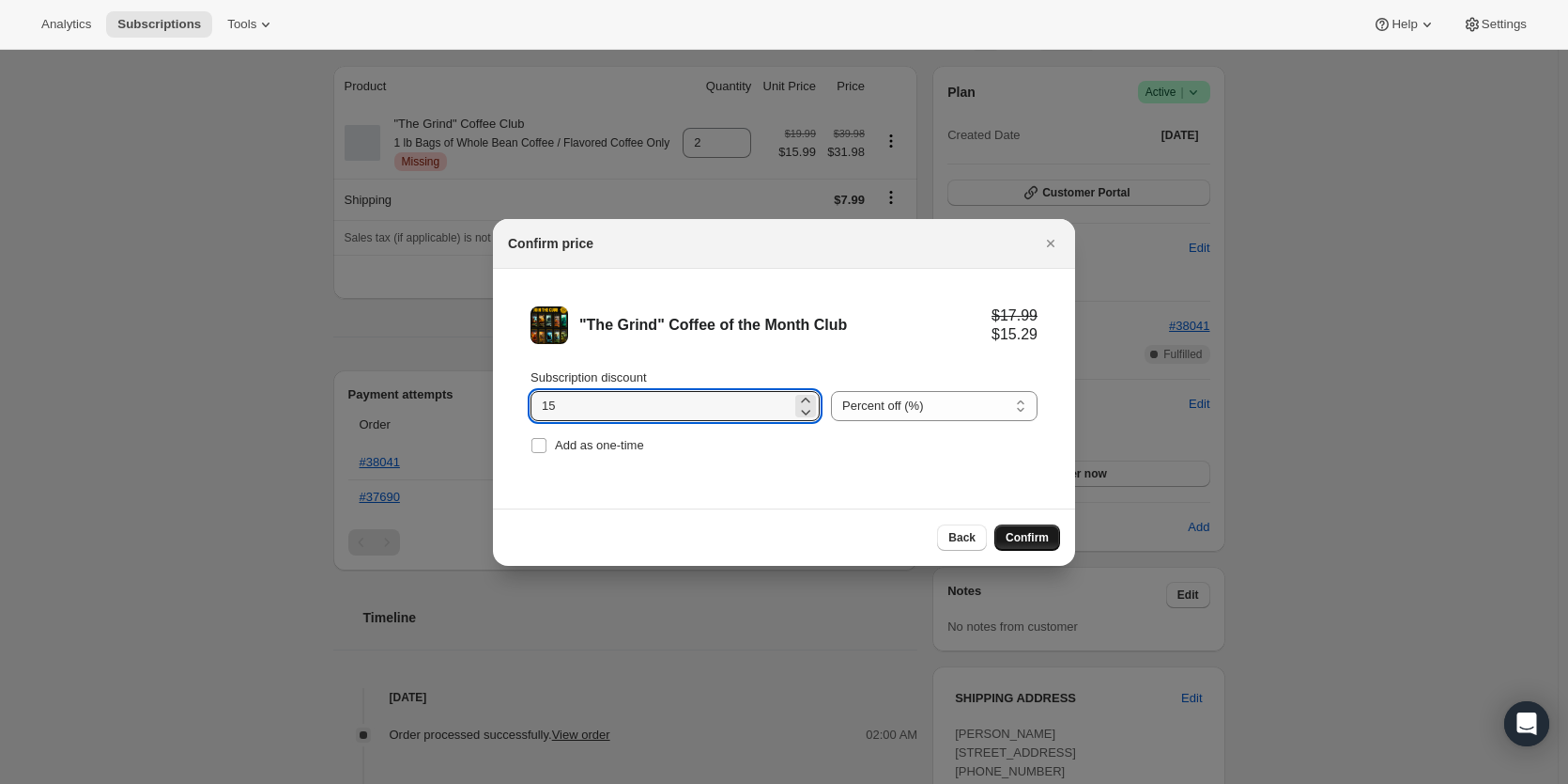
click at [1036, 544] on span "Confirm" at bounding box center [1027, 537] width 43 height 15
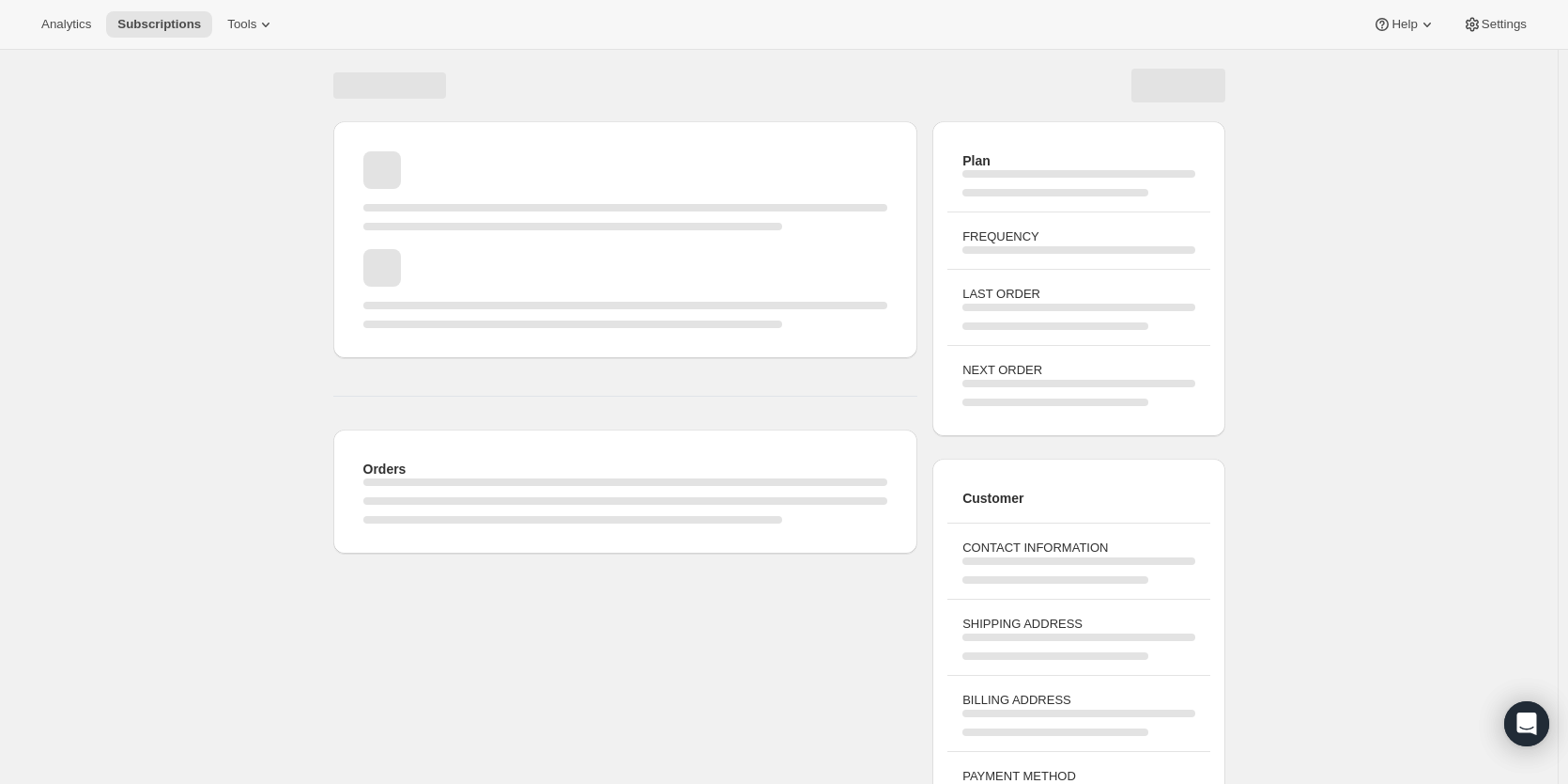
scroll to position [66, 0]
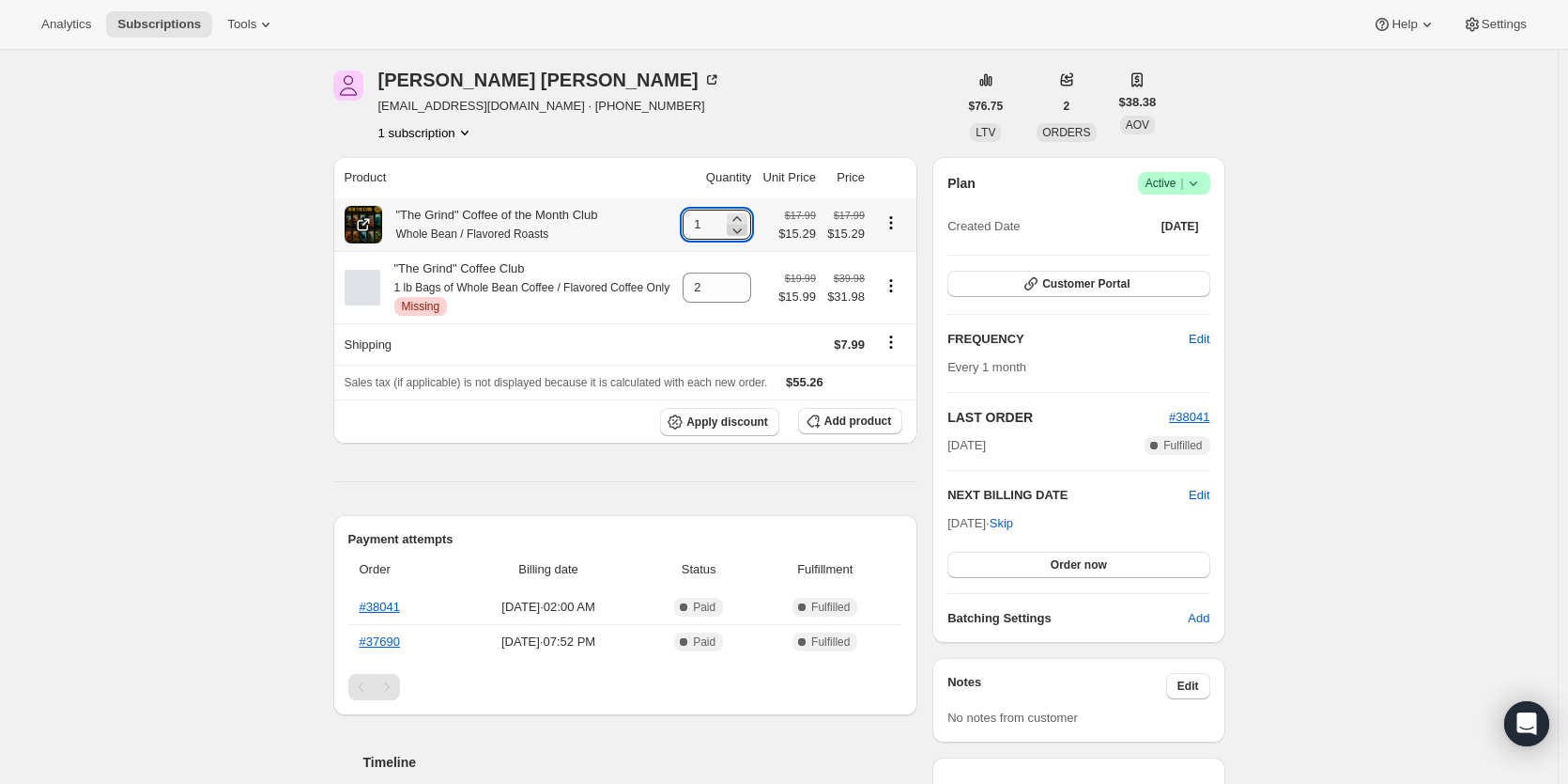
click at [737, 222] on icon at bounding box center [737, 230] width 19 height 19
click at [737, 219] on icon at bounding box center [737, 218] width 9 height 5
type input "2"
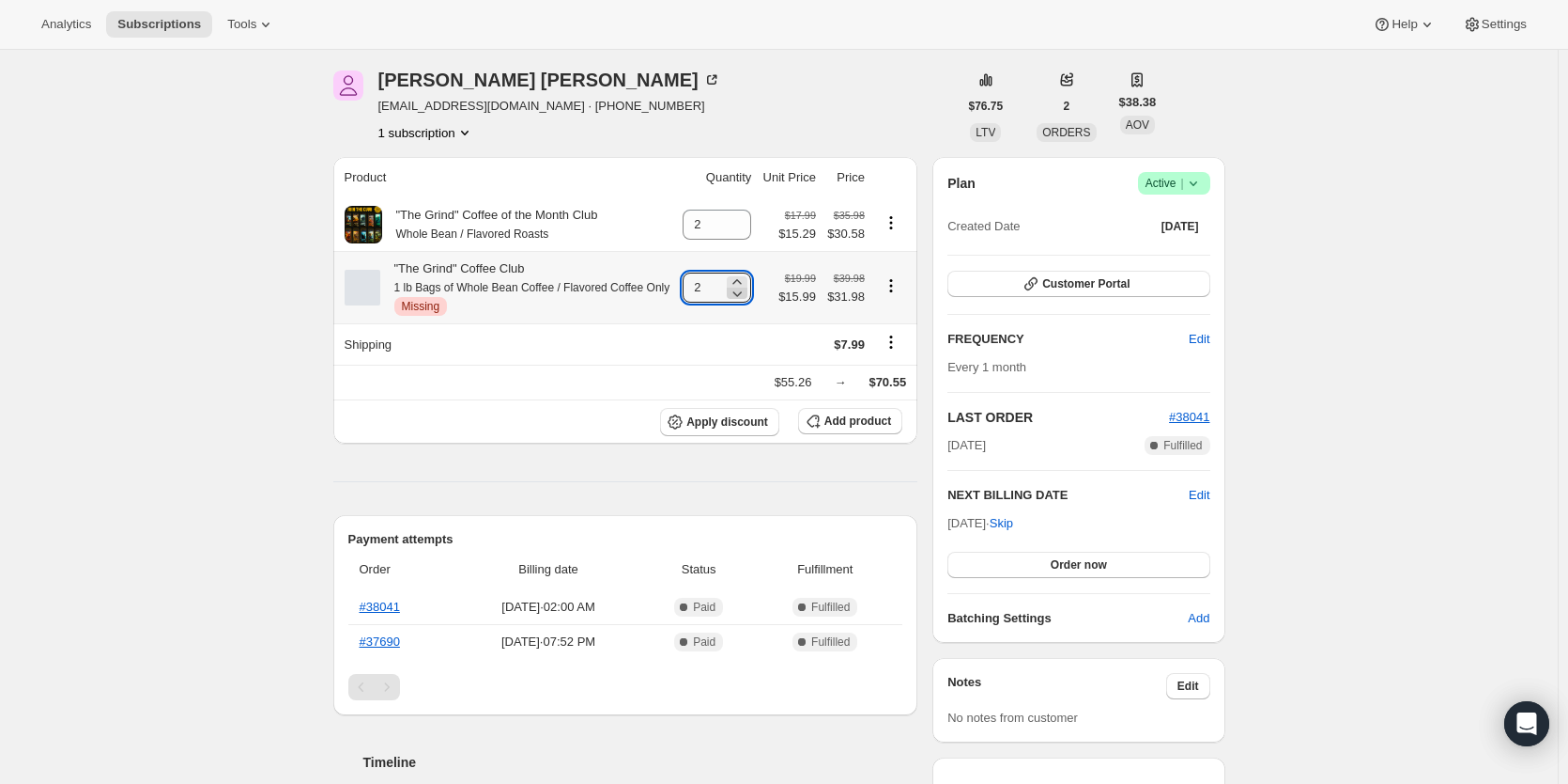
click at [731, 302] on icon at bounding box center [737, 292] width 19 height 19
type input "0"
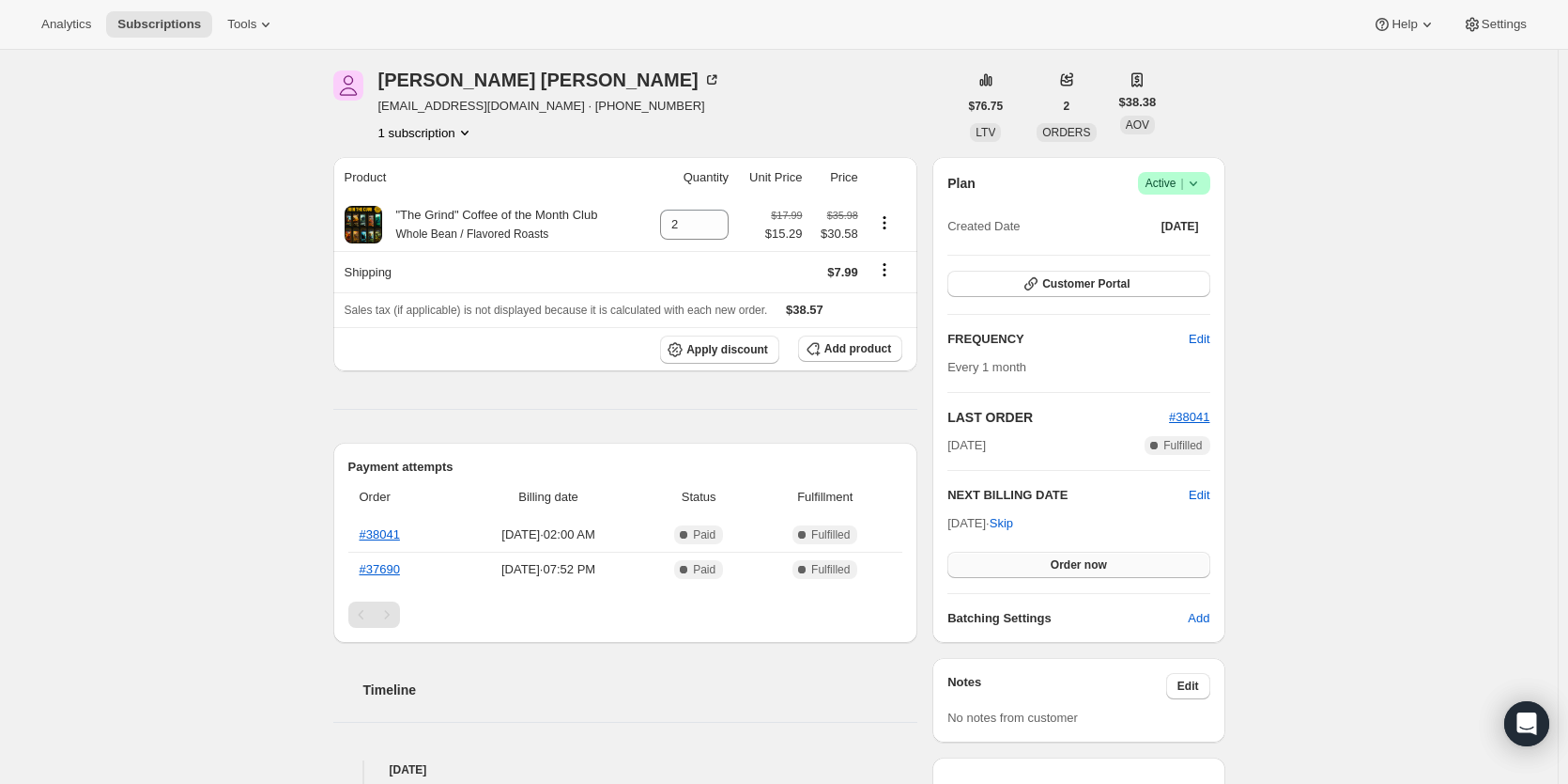
click at [1045, 566] on button "Order now" at bounding box center [1079, 565] width 262 height 27
click at [1045, 566] on span "Click to confirm" at bounding box center [1079, 564] width 86 height 15
